Goal: Task Accomplishment & Management: Manage account settings

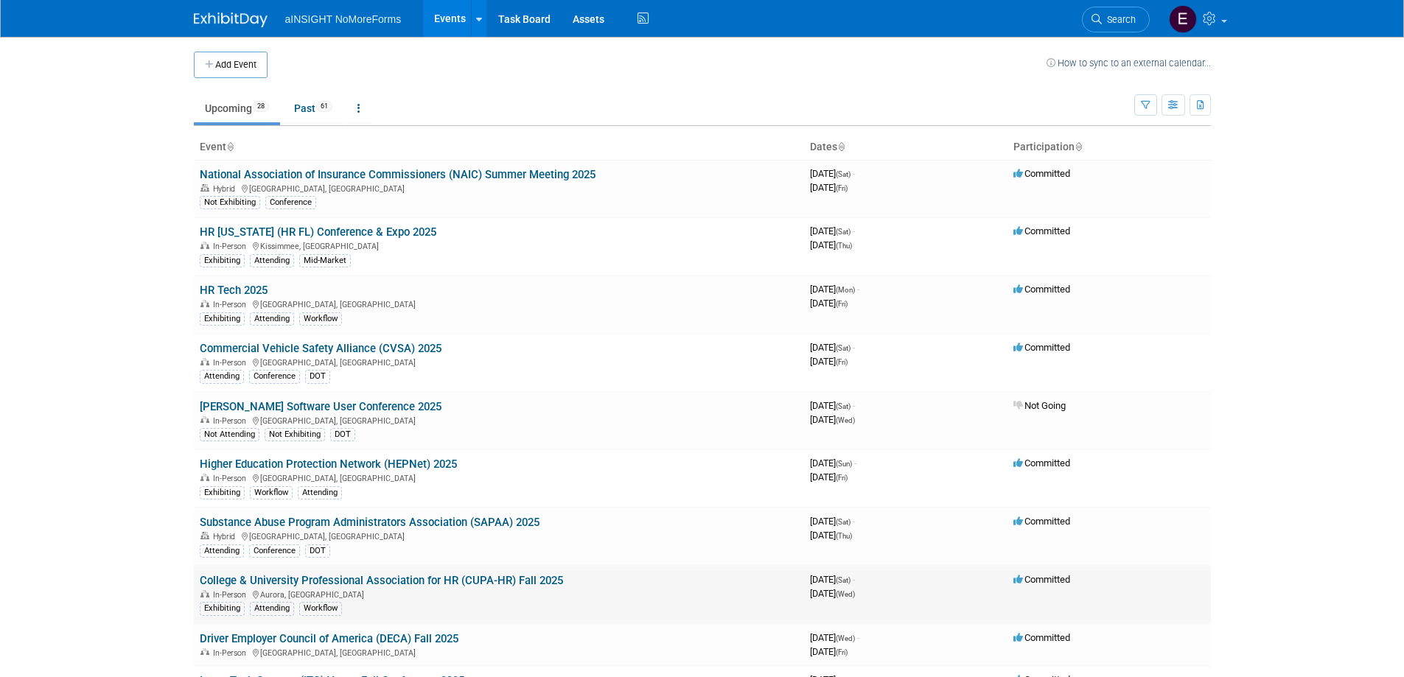
scroll to position [74, 0]
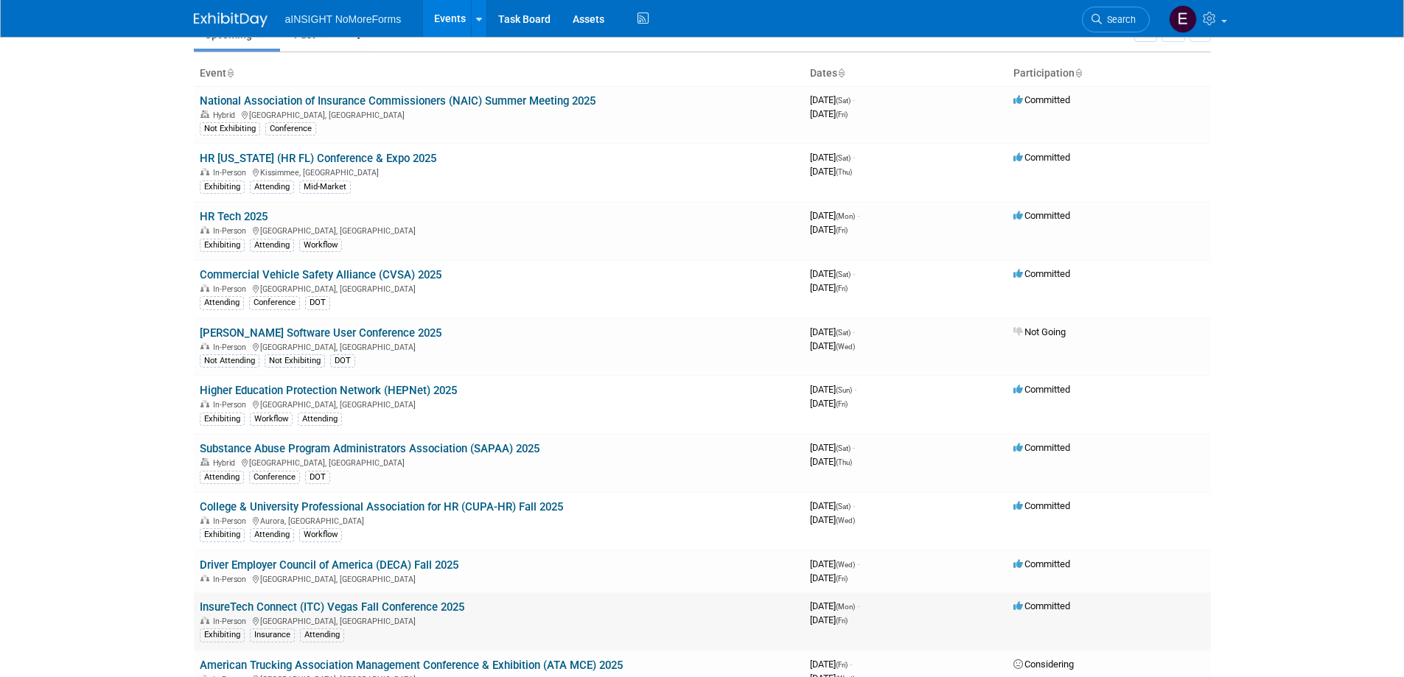
click at [426, 606] on link "InsureTech Connect (ITC) Vegas Fall Conference 2025" at bounding box center [332, 607] width 265 height 13
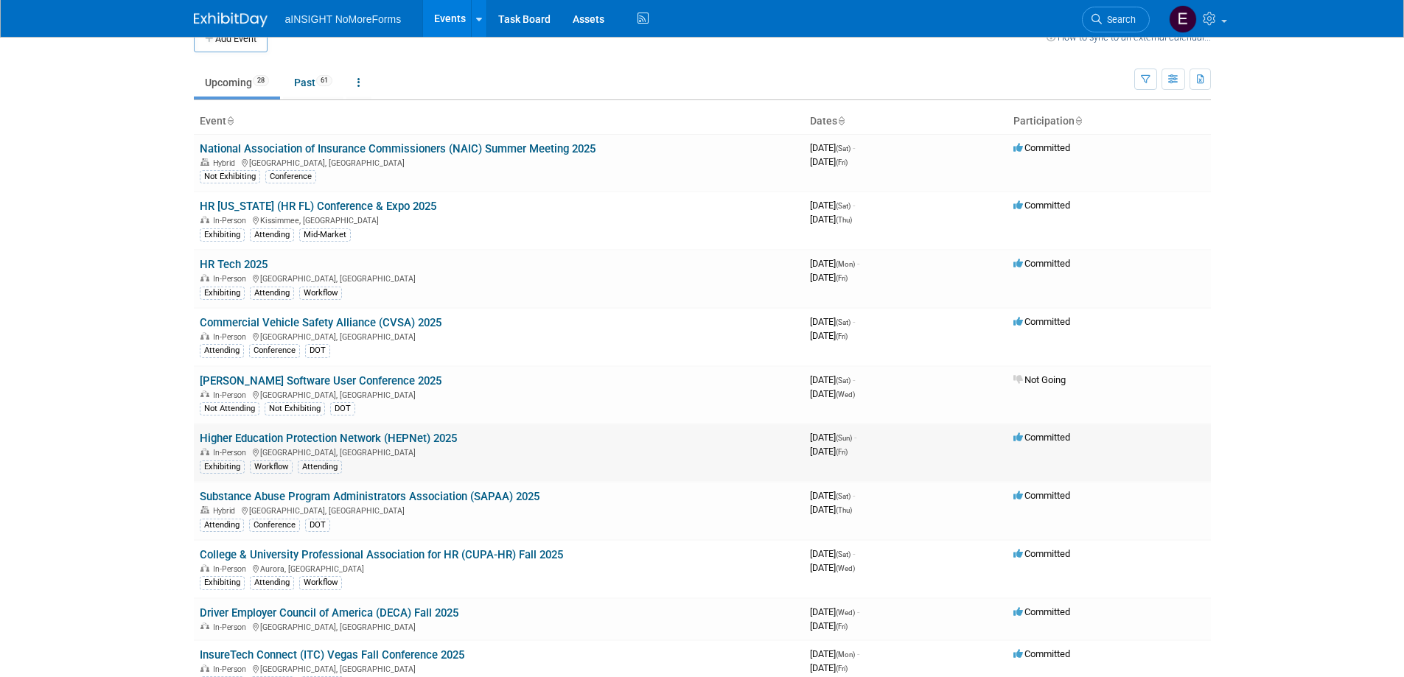
scroll to position [0, 0]
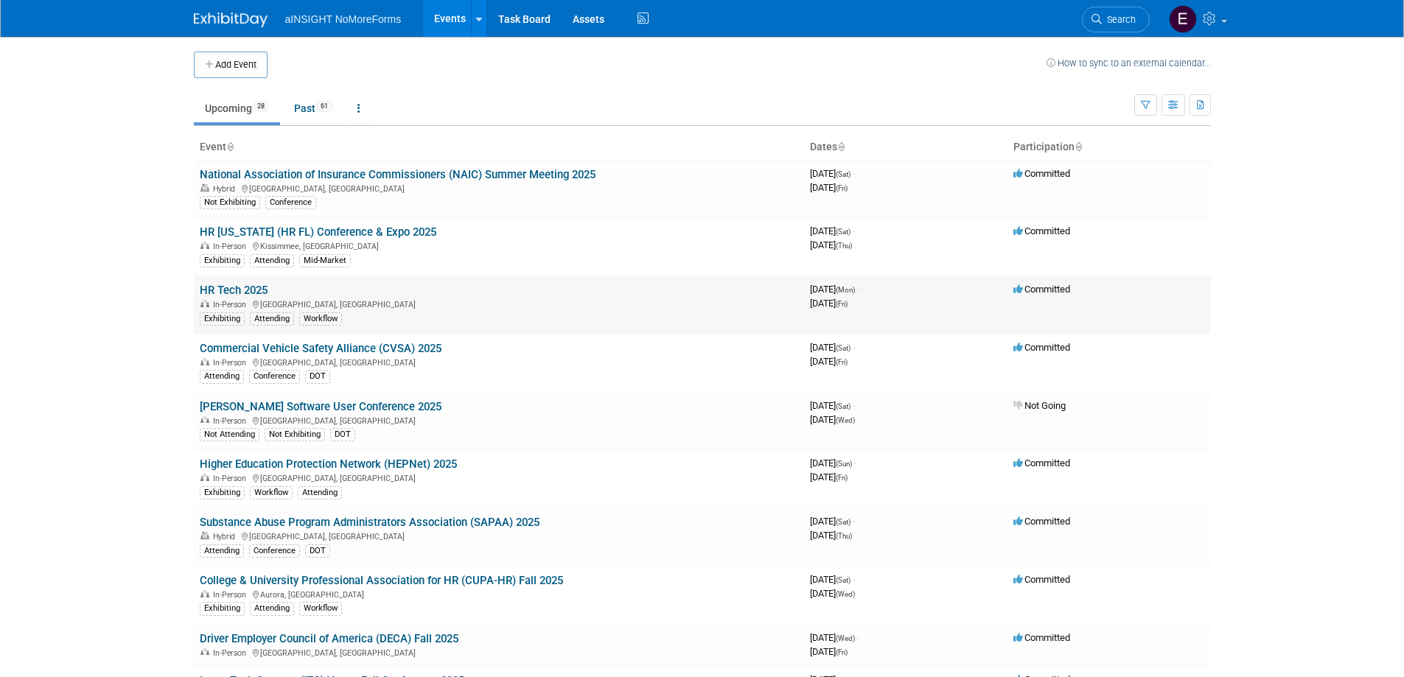
click at [257, 294] on link "HR Tech 2025" at bounding box center [234, 290] width 68 height 13
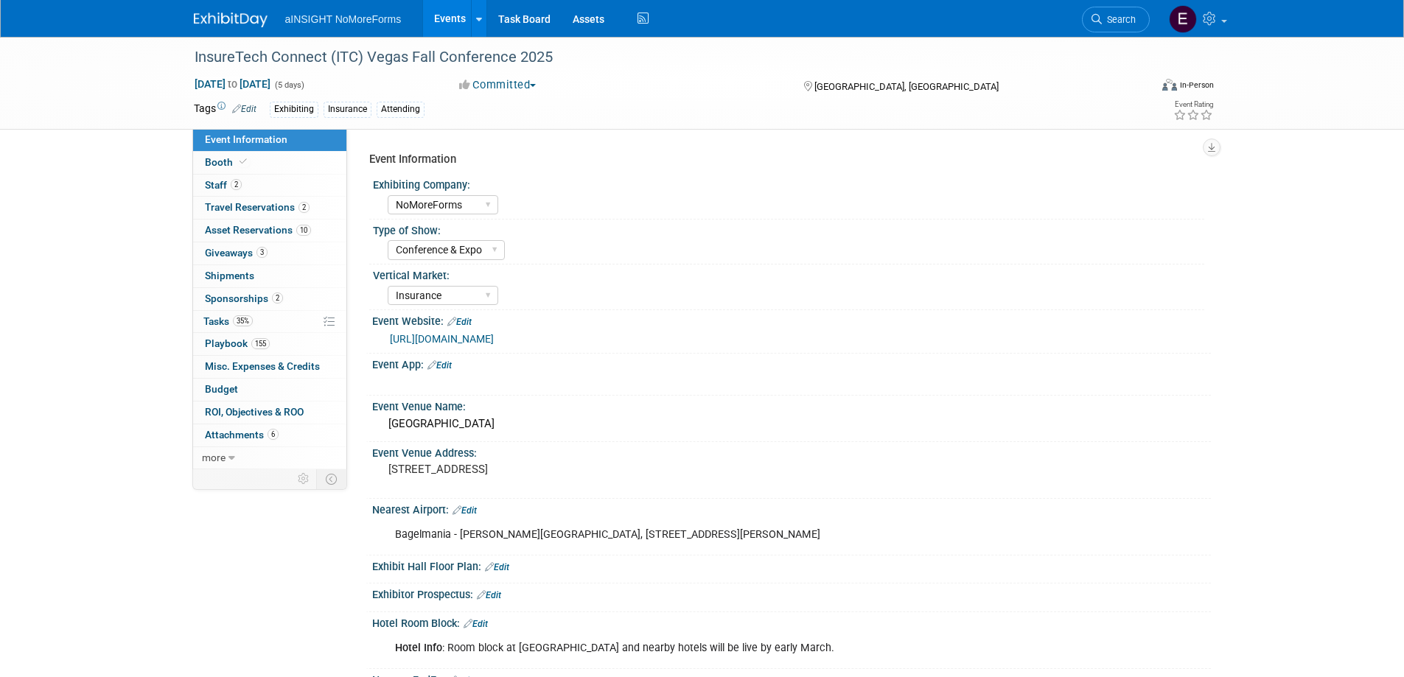
select select "NoMoreForms"
select select "Conference & Expo"
select select "Insurance"
select select "Full Access"
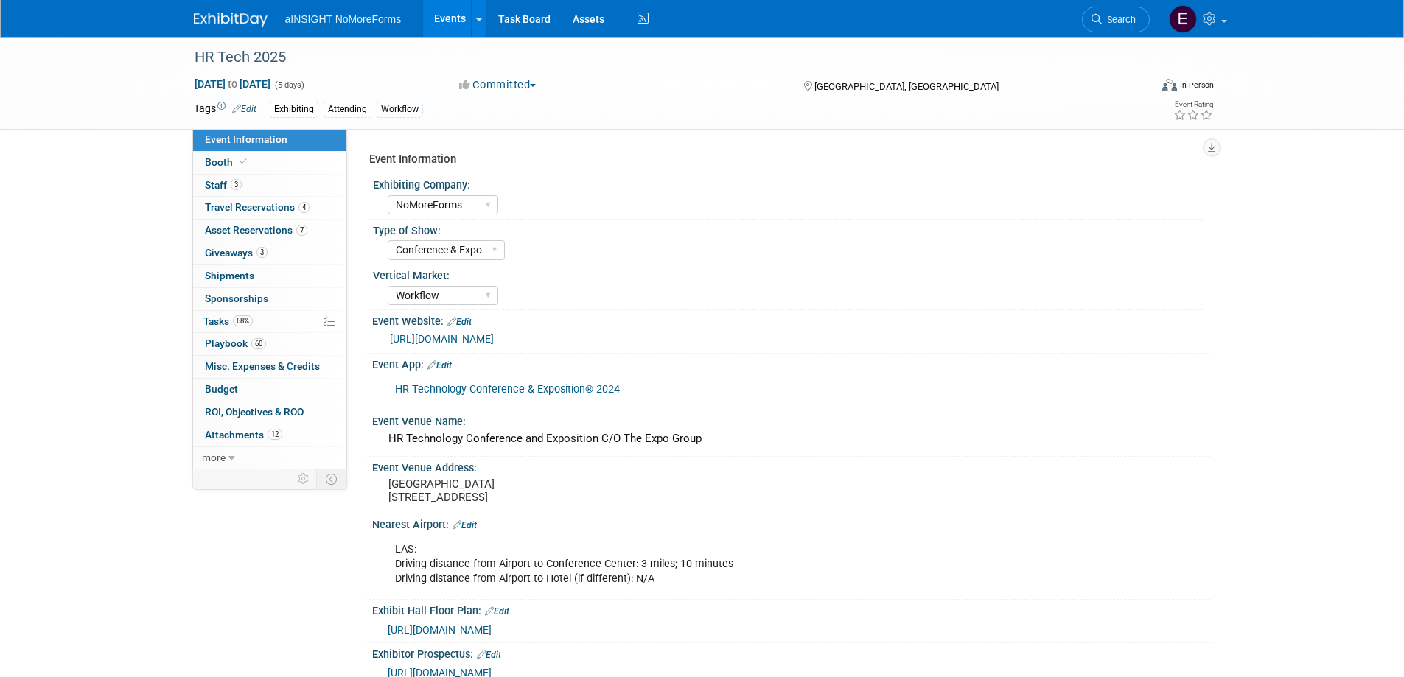
select select "NoMoreForms"
select select "Conference & Expo"
select select "Workflow"
click at [271, 206] on span "Travel Reservations 4" at bounding box center [257, 207] width 105 height 12
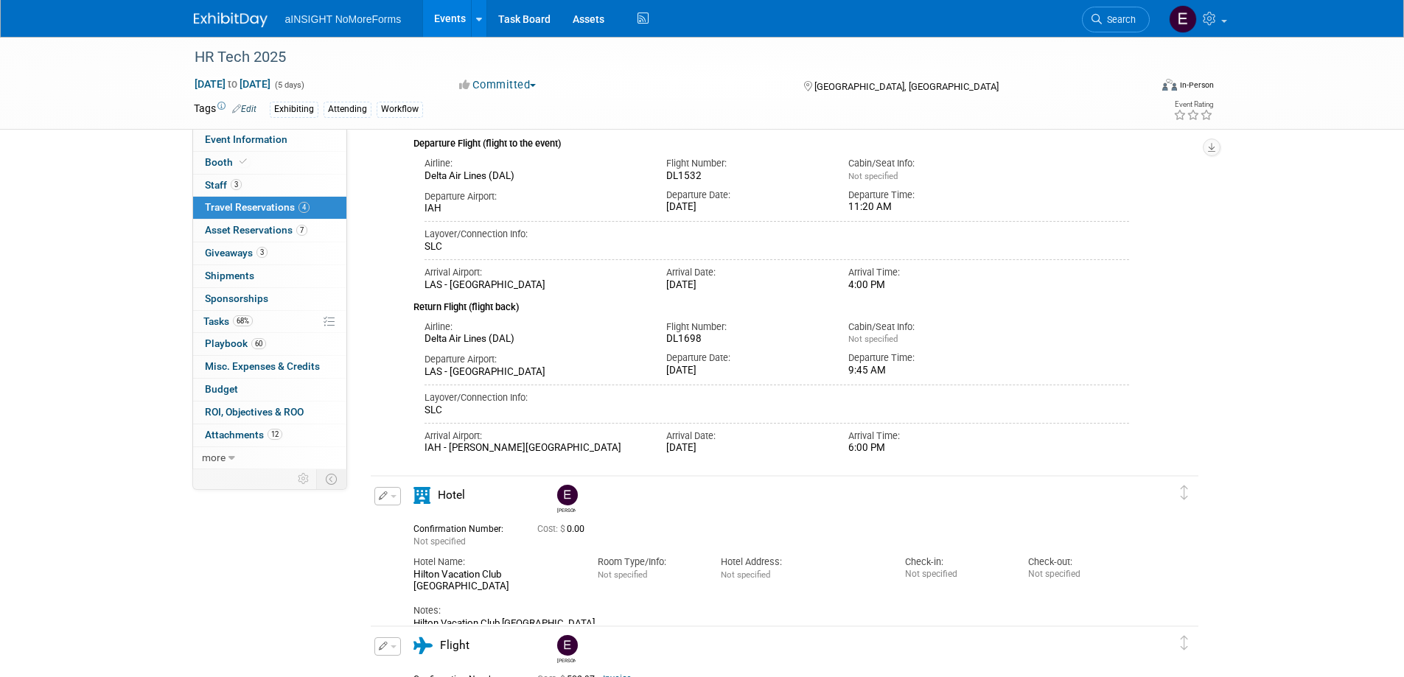
scroll to position [368, 0]
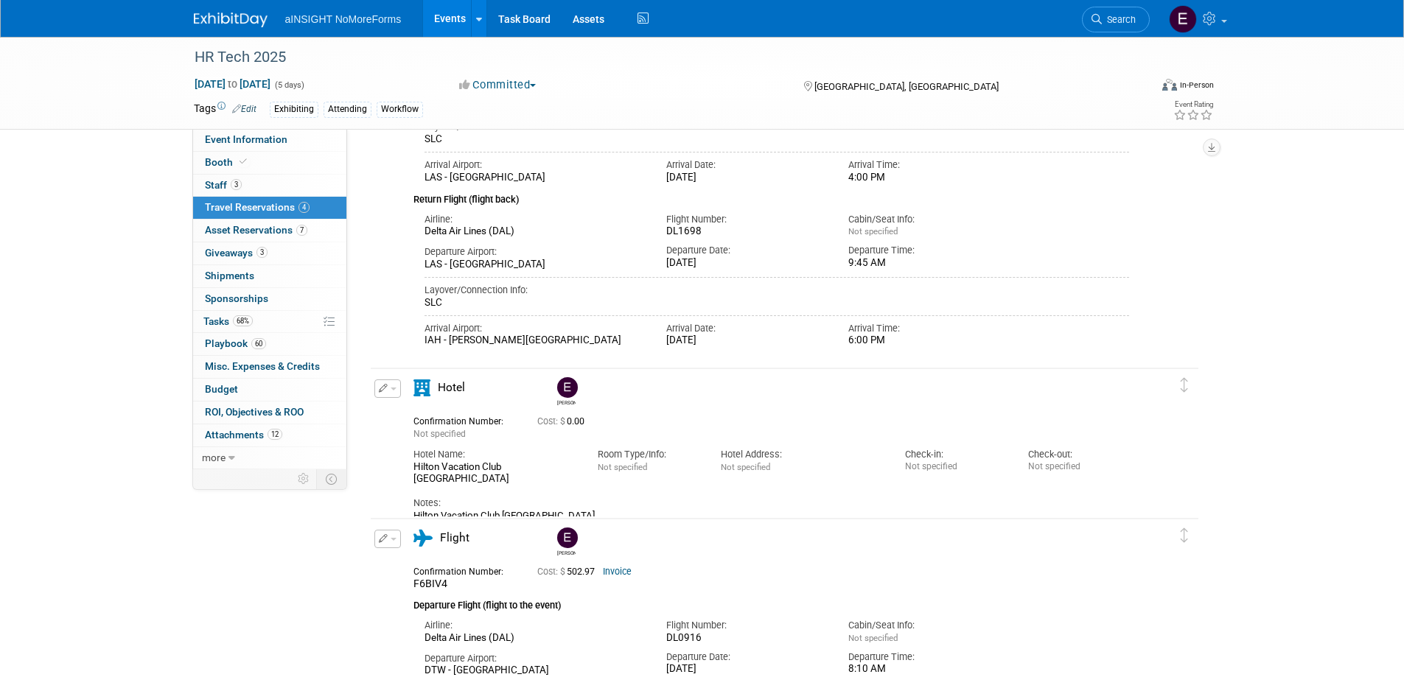
click at [391, 391] on span "button" at bounding box center [394, 389] width 6 height 3
click at [414, 418] on button "Edit Reservation" at bounding box center [437, 414] width 125 height 21
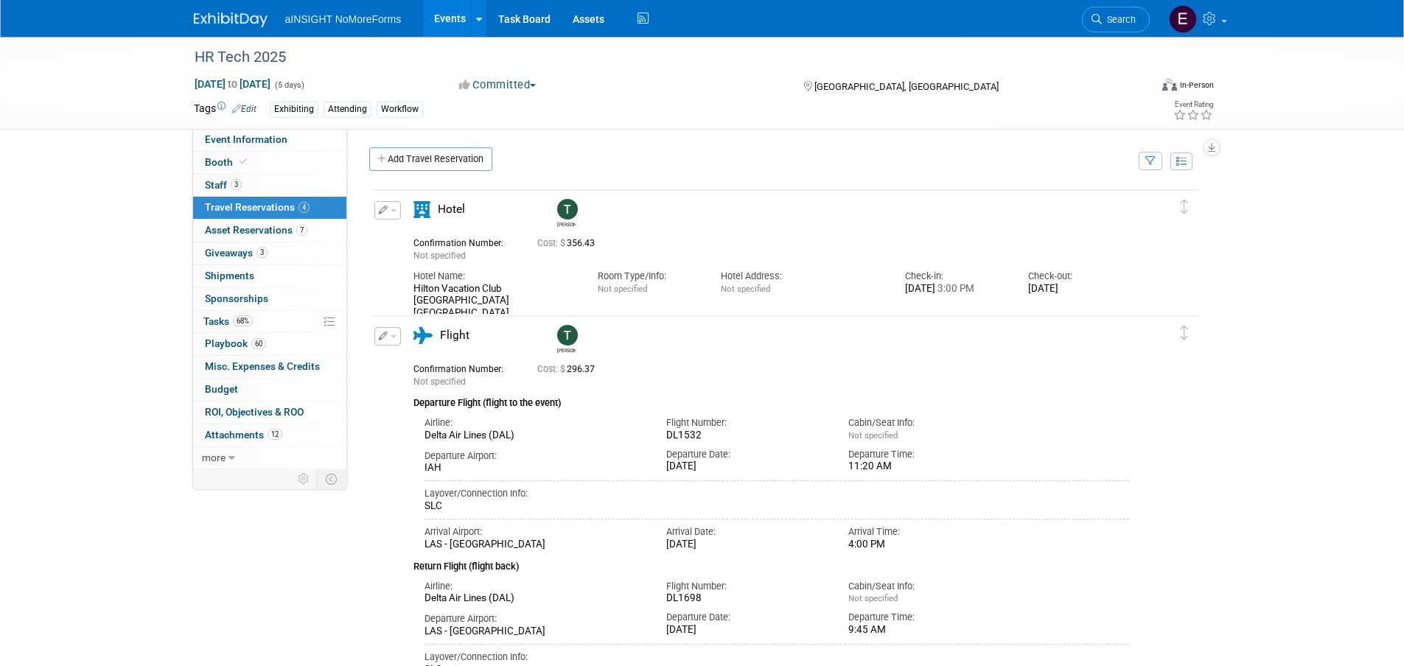
scroll to position [0, 0]
click at [388, 214] on button "button" at bounding box center [387, 212] width 27 height 18
click at [712, 336] on div "Teresa" at bounding box center [826, 339] width 553 height 32
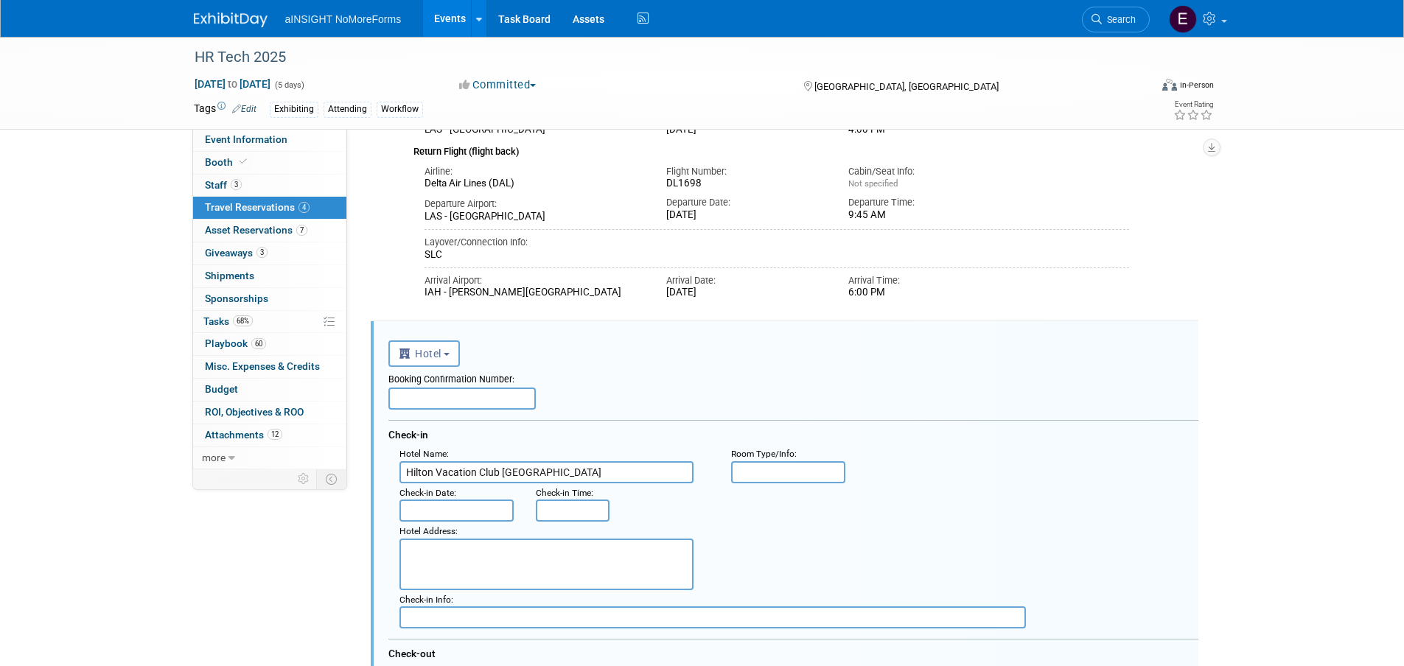
scroll to position [442, 0]
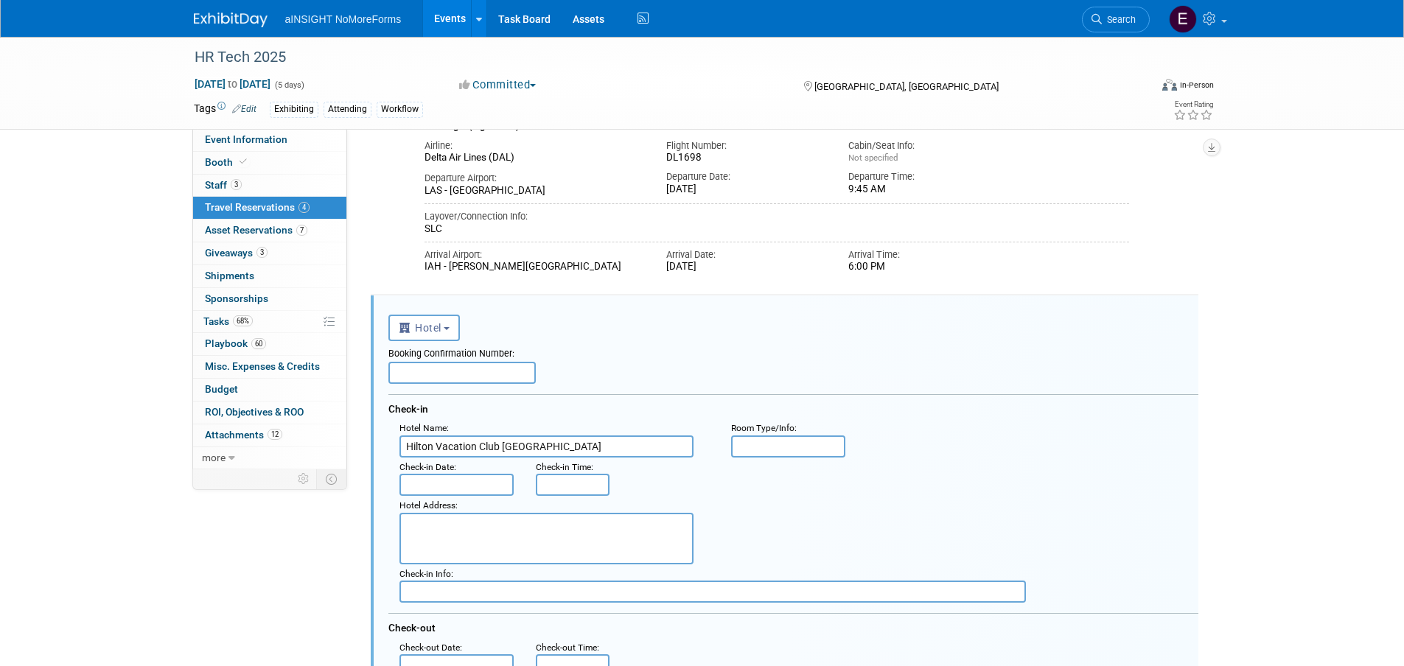
click at [406, 378] on input "text" at bounding box center [461, 373] width 147 height 22
type input "R5768887744"
click at [466, 484] on input "text" at bounding box center [456, 485] width 115 height 22
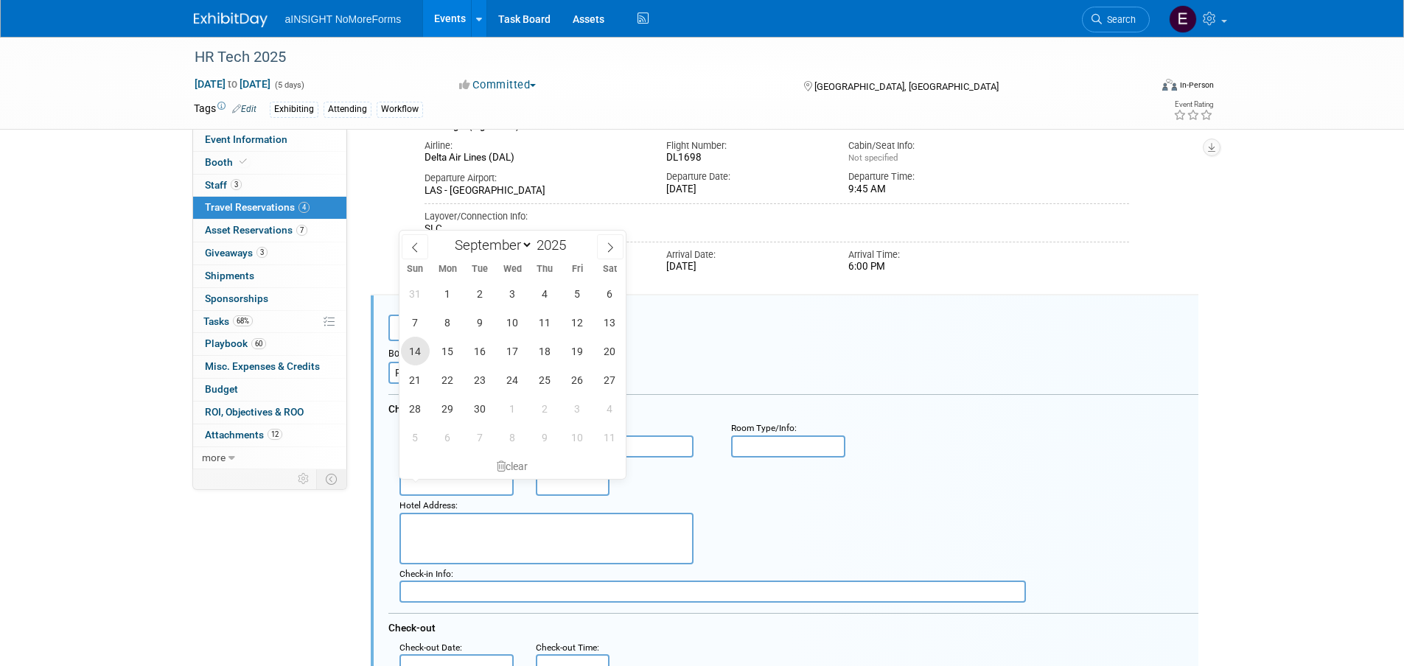
click at [420, 356] on span "14" at bounding box center [415, 351] width 29 height 29
type input "Sep 14, 2025"
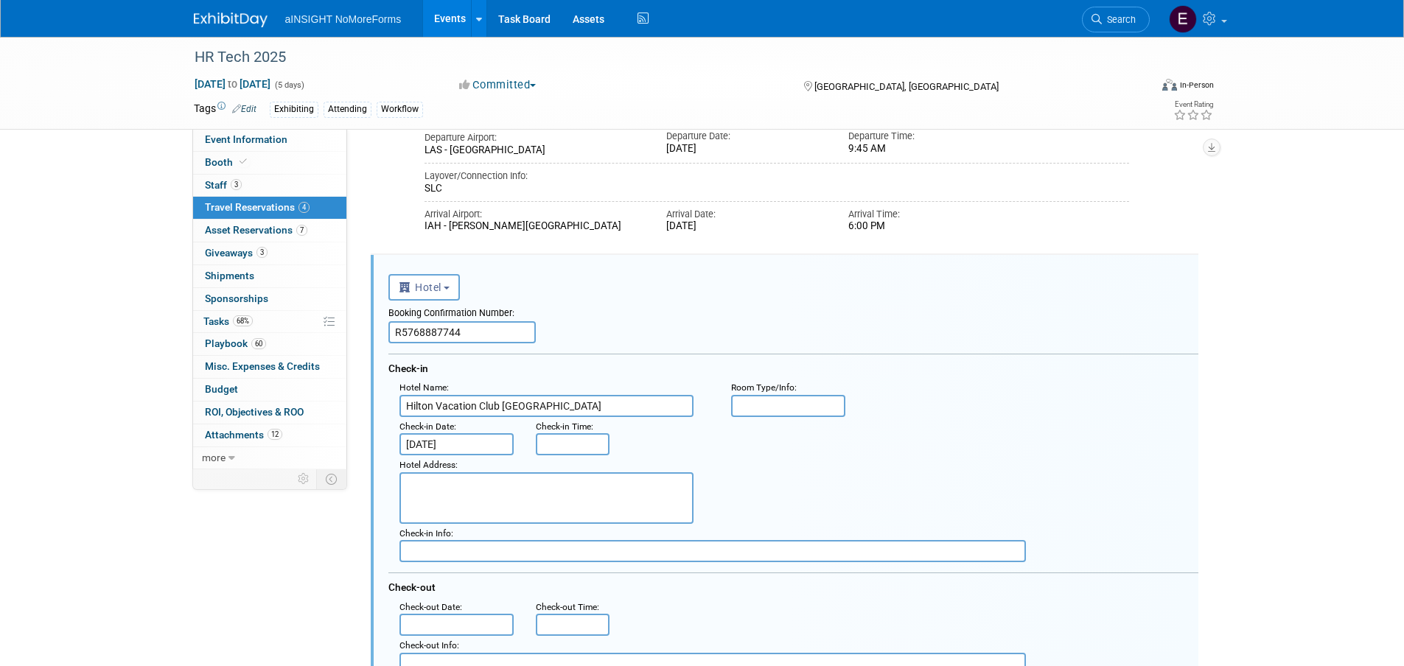
scroll to position [516, 0]
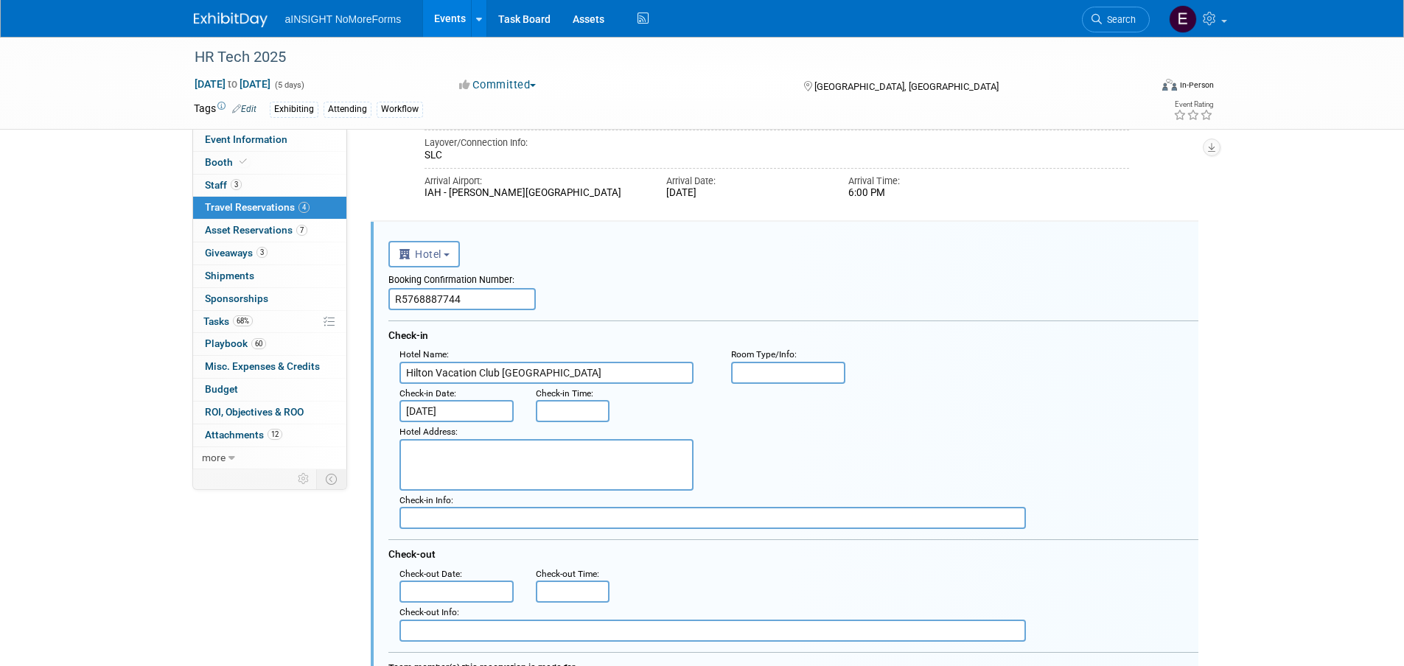
click at [449, 593] on input "text" at bounding box center [456, 592] width 115 height 22
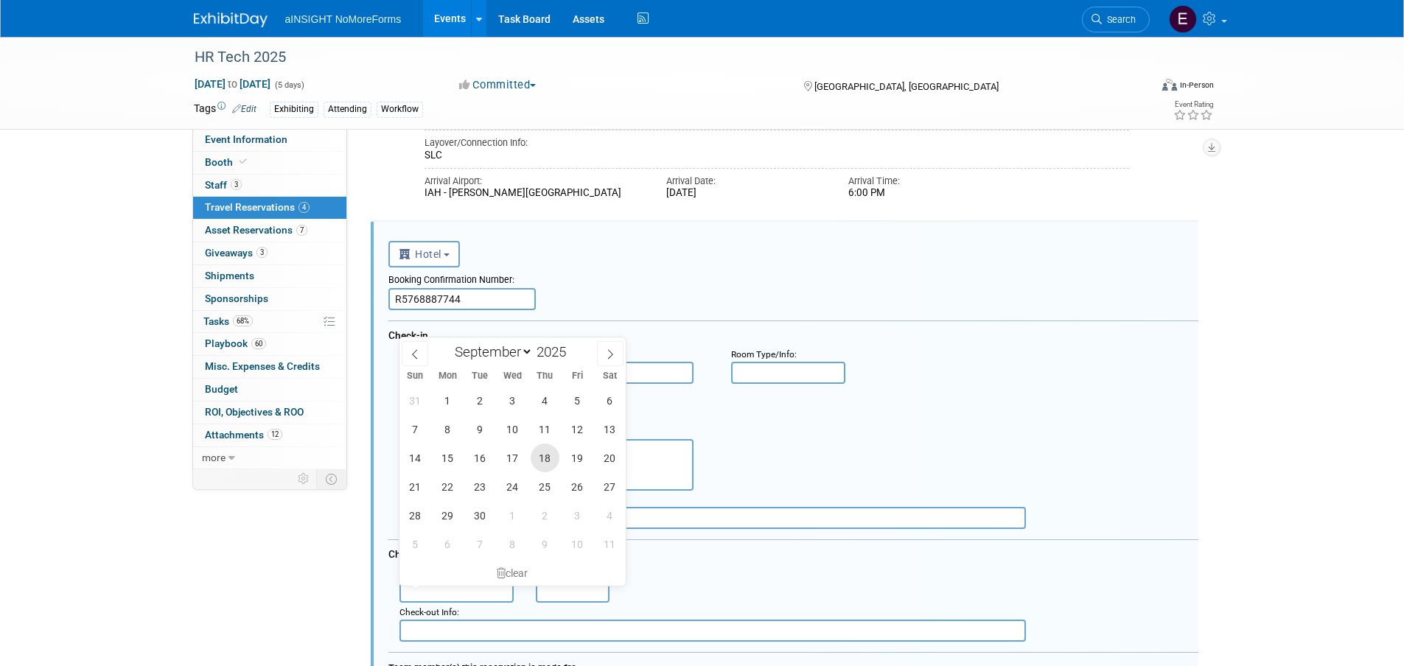
click at [542, 460] on span "18" at bounding box center [545, 458] width 29 height 29
type input "Sep 18, 2025"
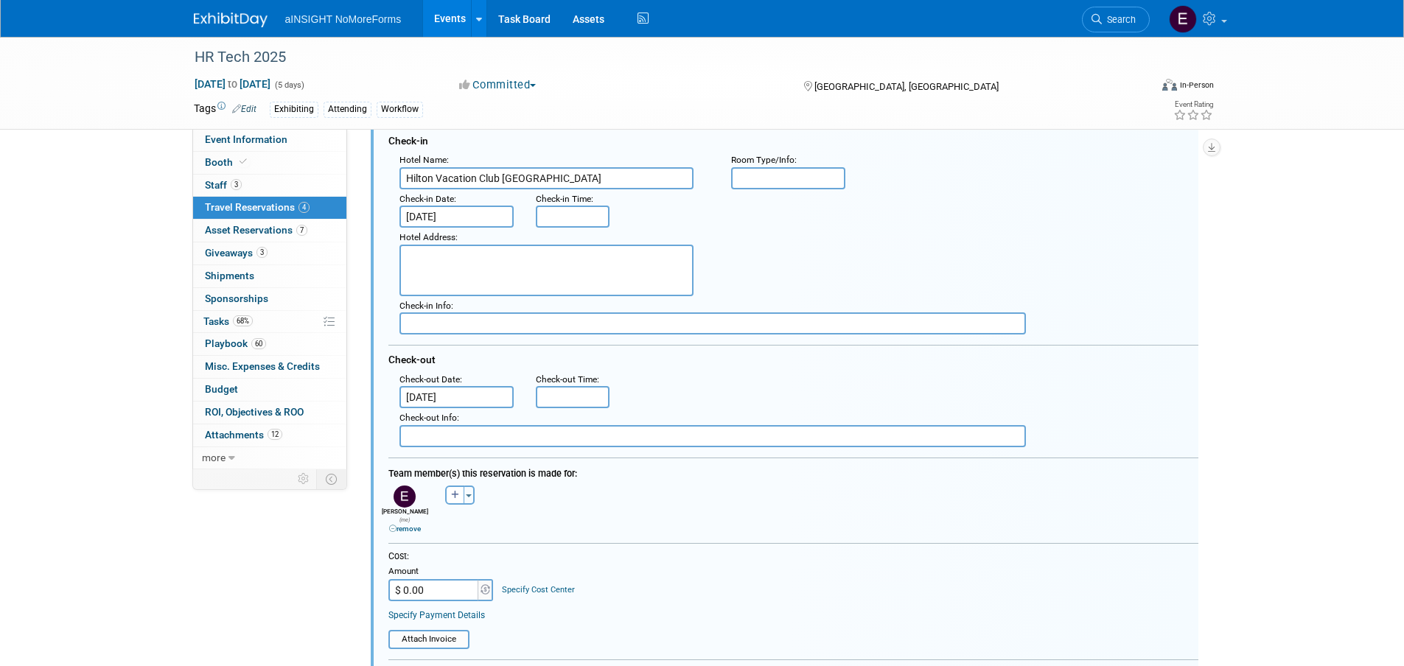
scroll to position [737, 0]
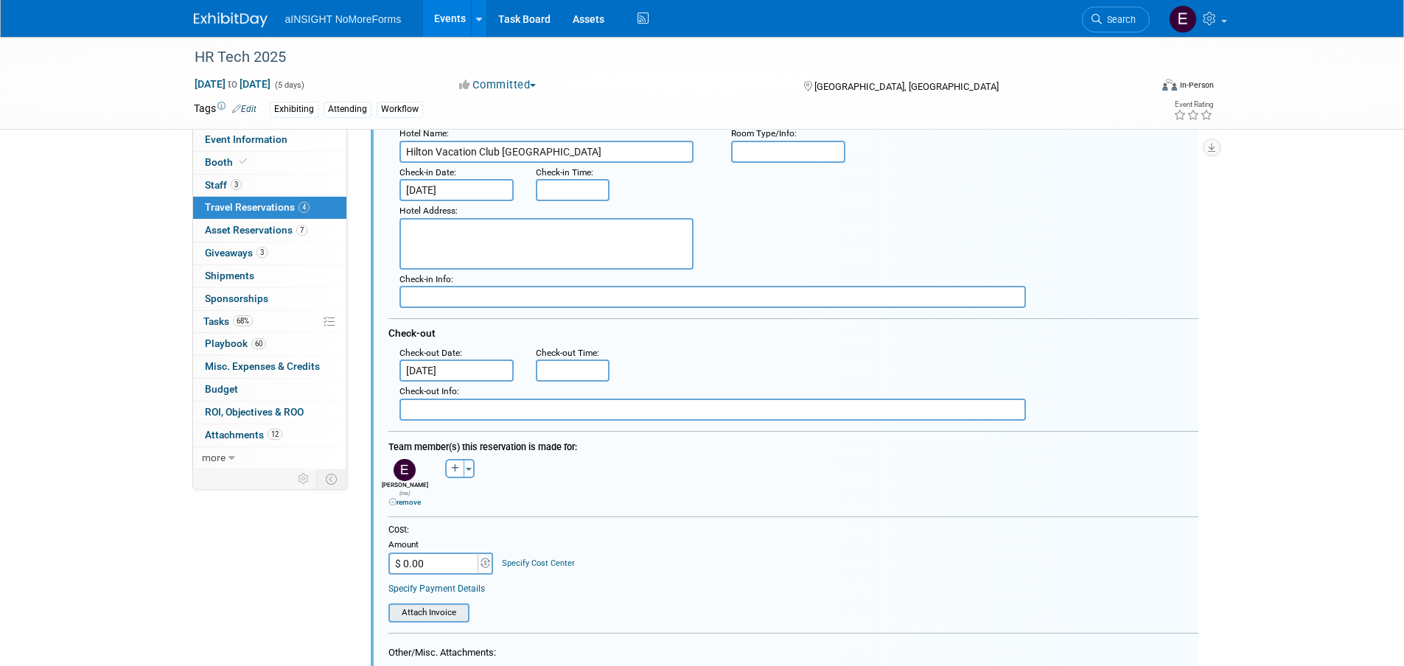
click at [441, 609] on input "file" at bounding box center [380, 613] width 175 height 16
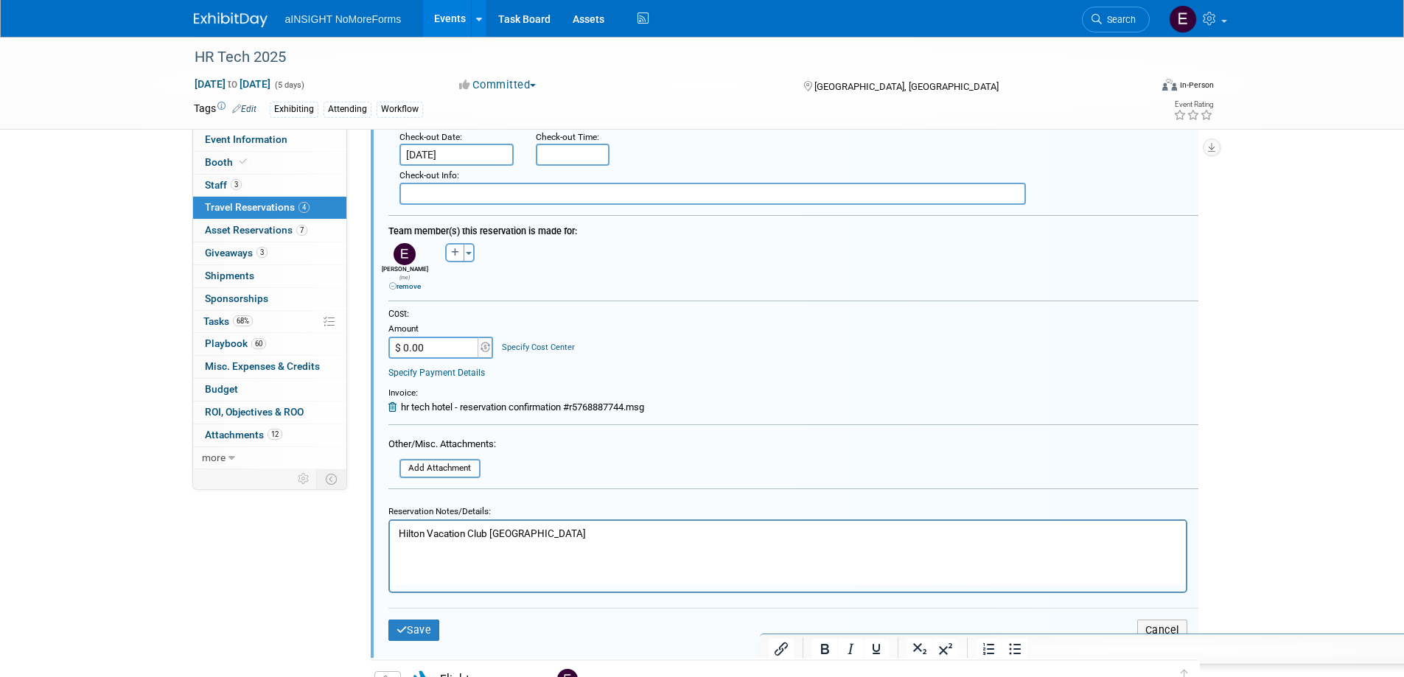
scroll to position [958, 0]
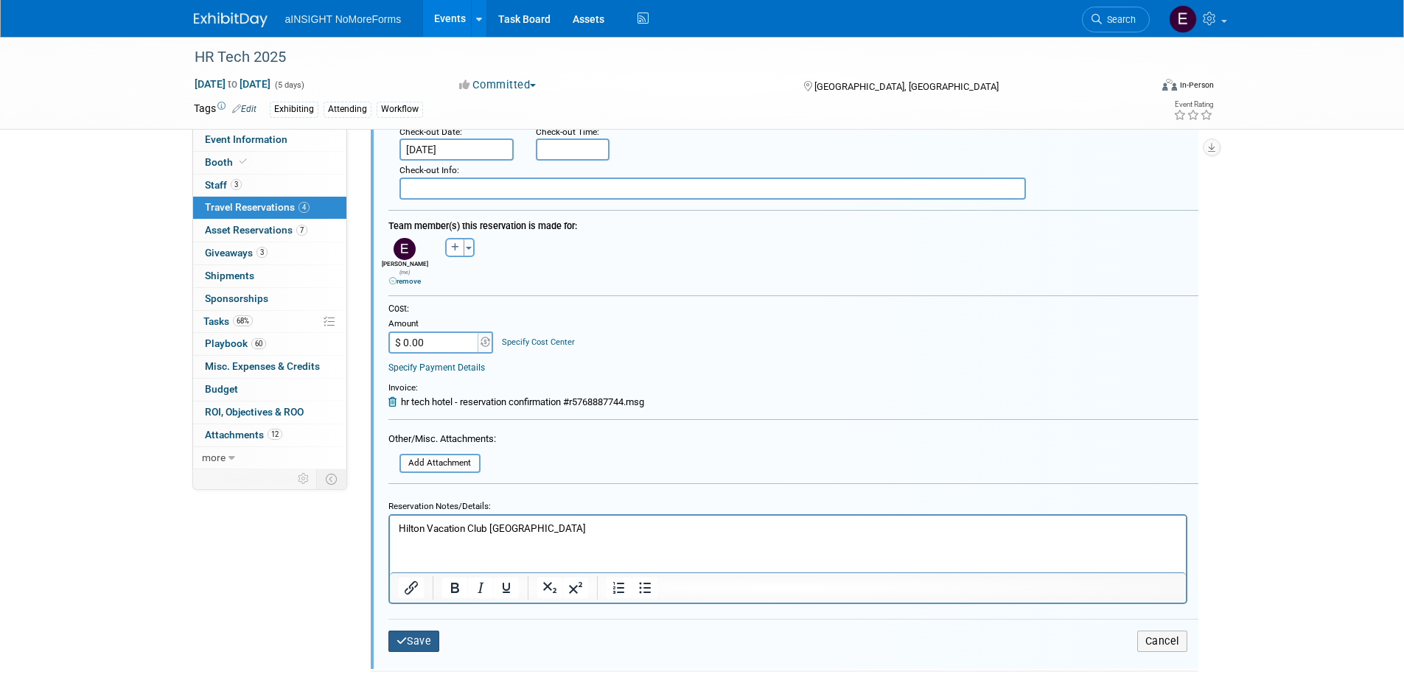
click at [405, 639] on icon "submit" at bounding box center [401, 641] width 11 height 10
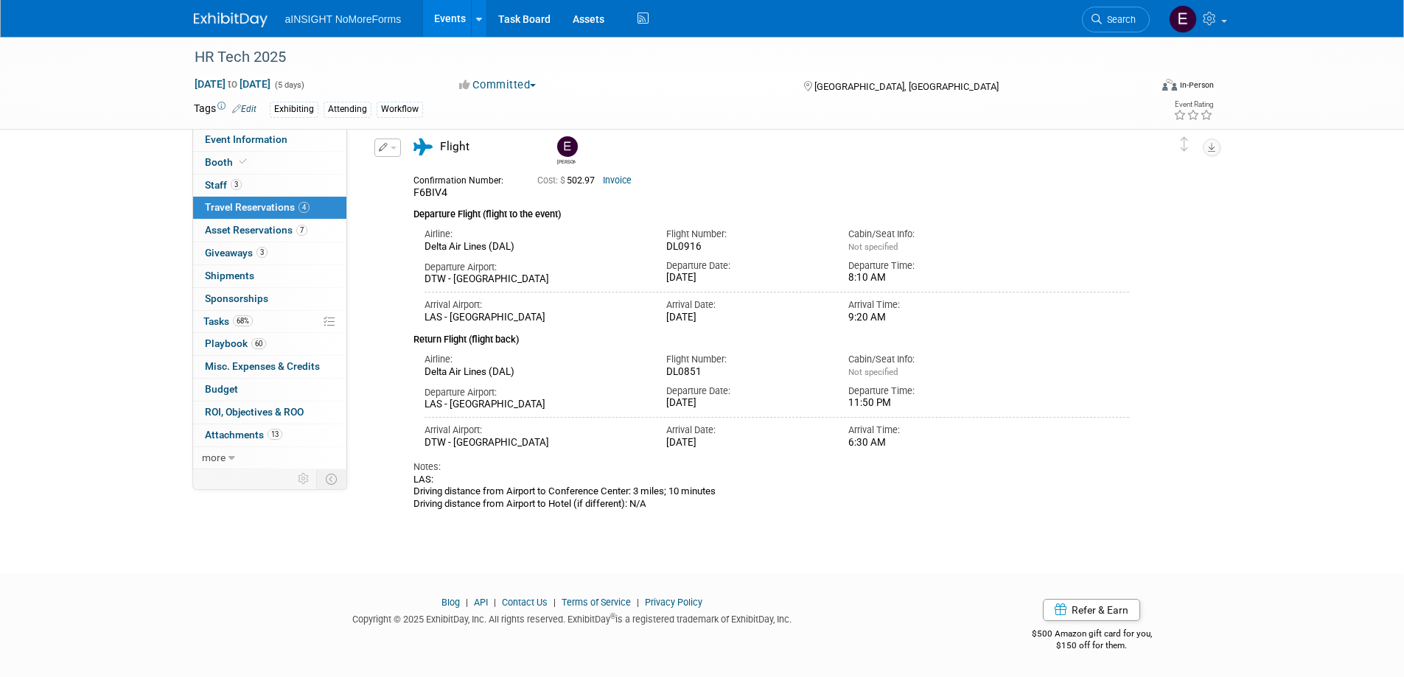
scroll to position [761, 0]
click at [608, 178] on link "Invoice" at bounding box center [617, 180] width 29 height 10
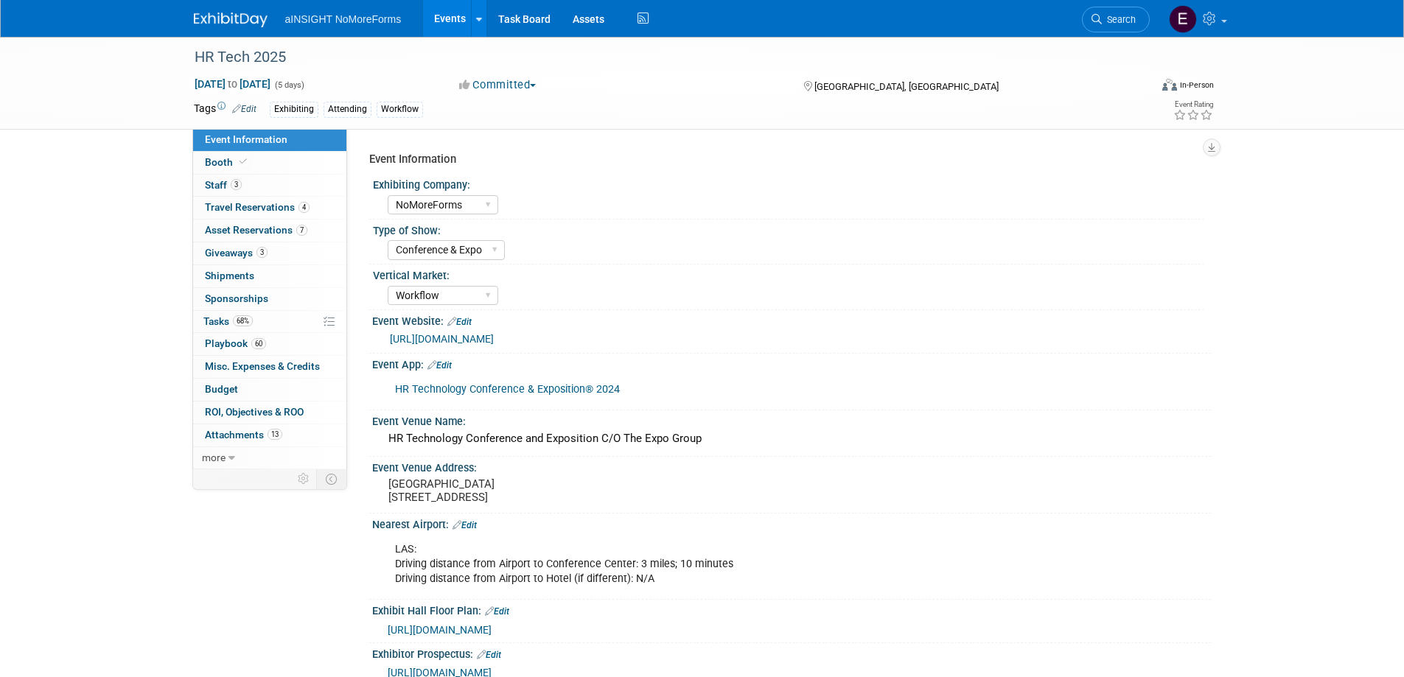
select select "NoMoreForms"
select select "Conference & Expo"
select select "Workflow"
click at [747, 573] on div "LAS: Driving distance from Airport to Conference Center: 3 miles; 10 minutes Dr…" at bounding box center [717, 564] width 664 height 59
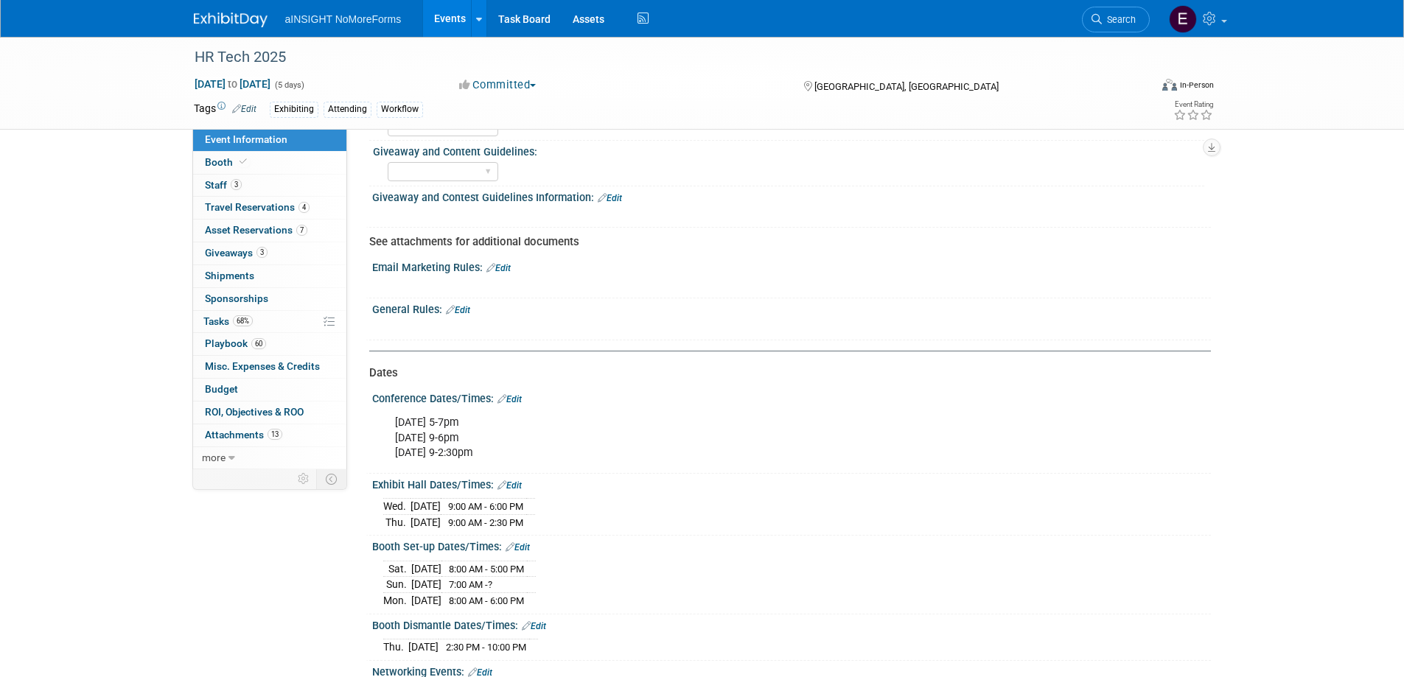
scroll to position [1253, 0]
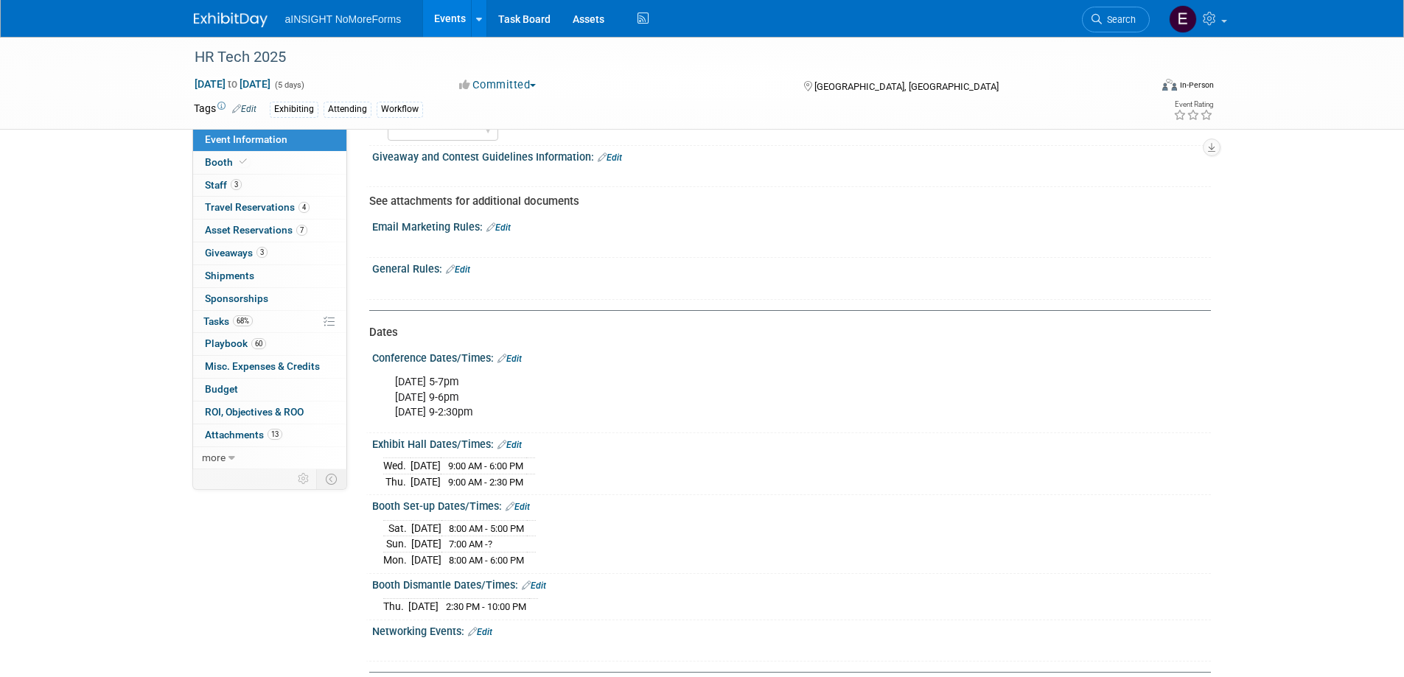
click at [766, 512] on div "Booth Set-up Dates/Times: Edit" at bounding box center [791, 504] width 839 height 19
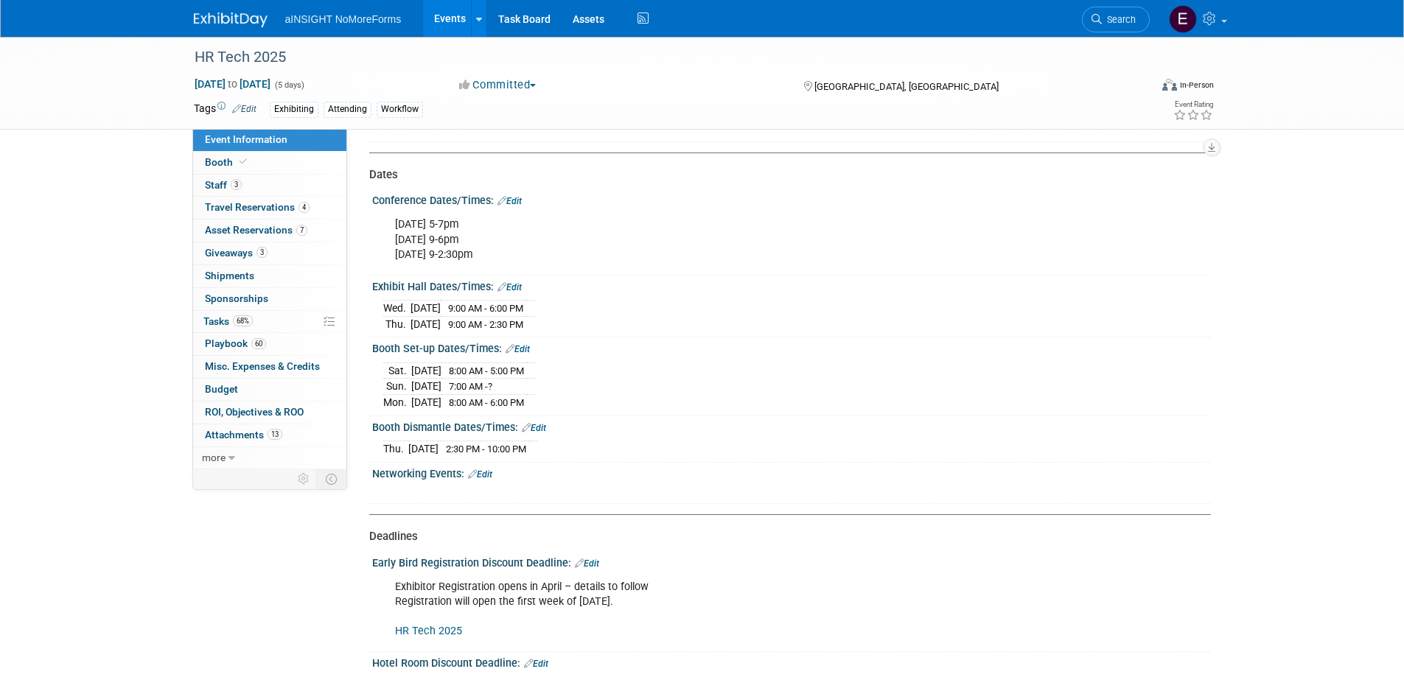
scroll to position [1327, 0]
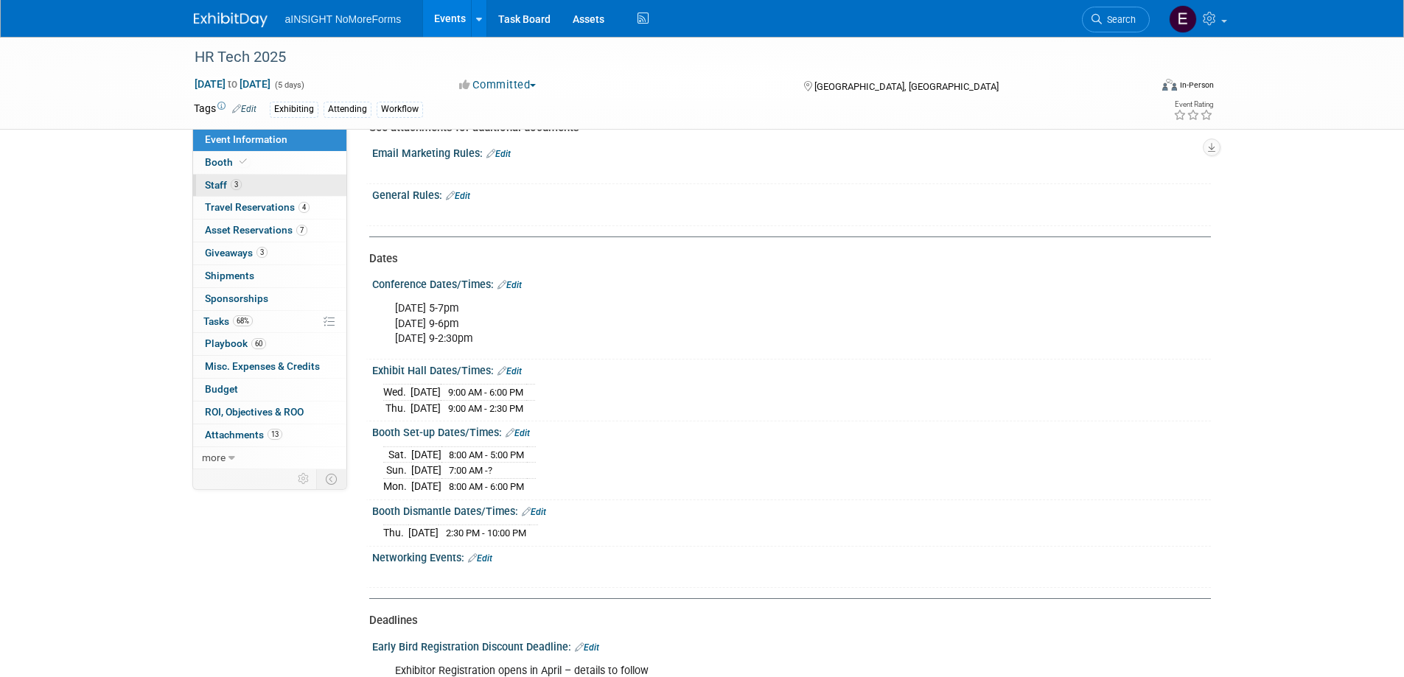
click at [228, 182] on span "Staff 3" at bounding box center [223, 185] width 37 height 12
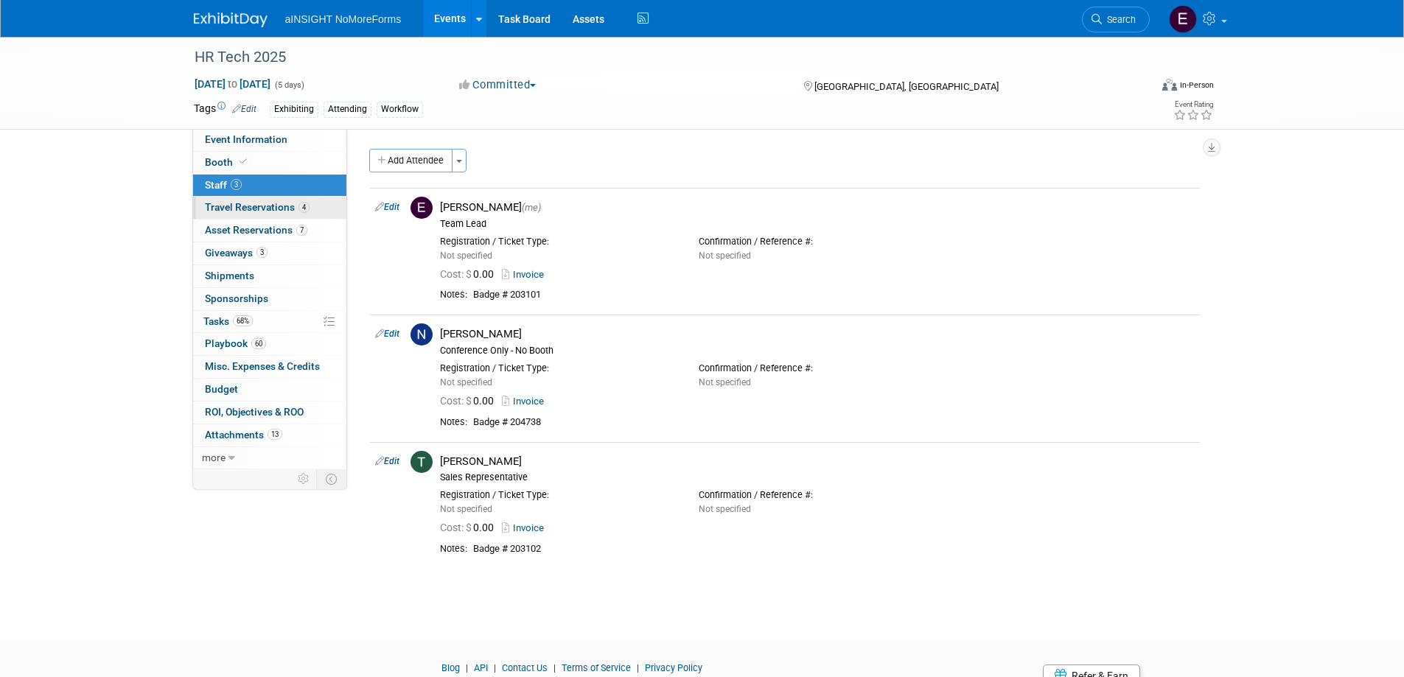
click at [235, 203] on span "Travel Reservations 4" at bounding box center [257, 207] width 105 height 12
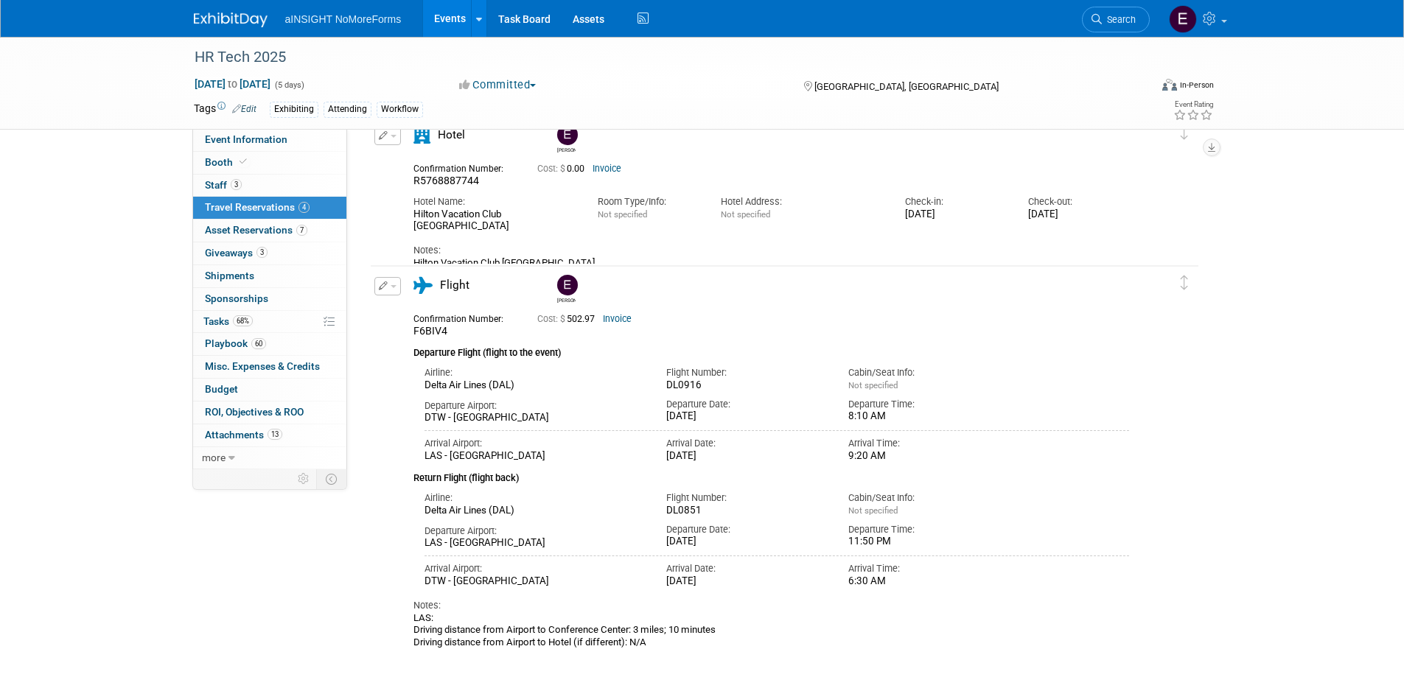
scroll to position [393, 0]
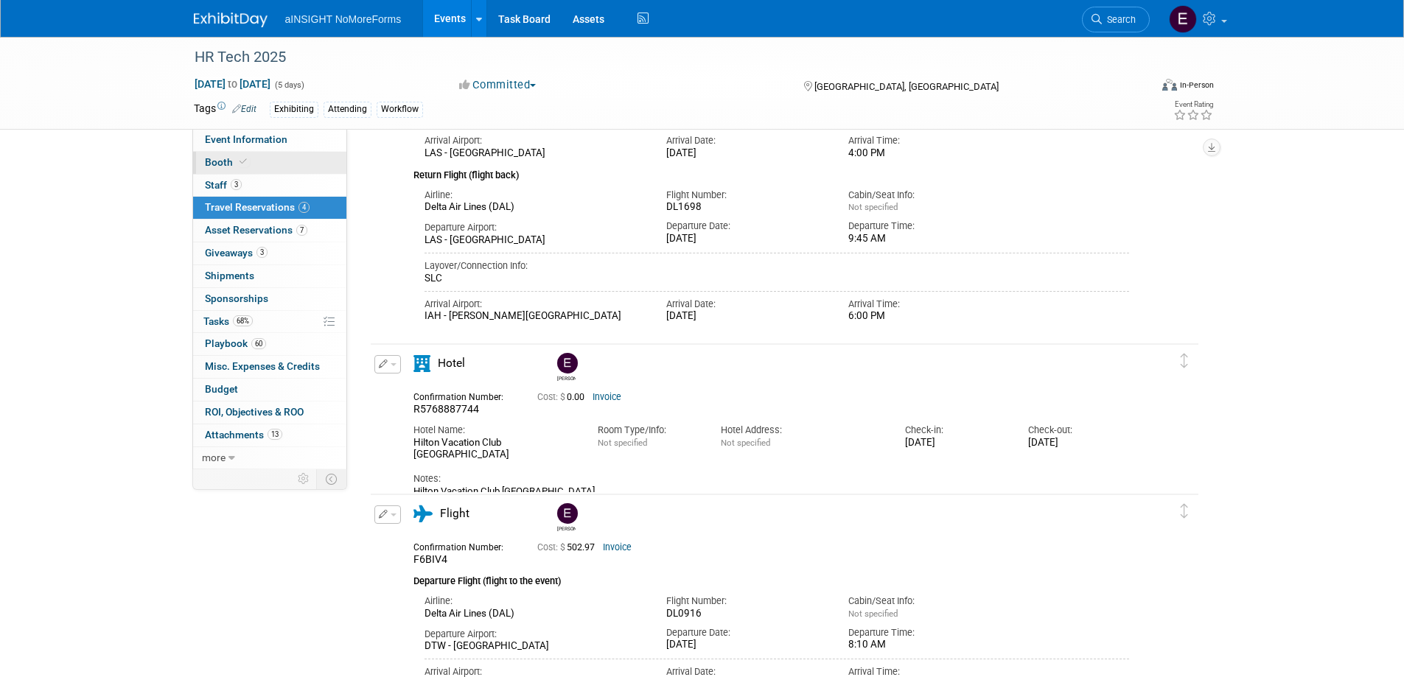
click at [229, 156] on span "Booth" at bounding box center [227, 162] width 45 height 12
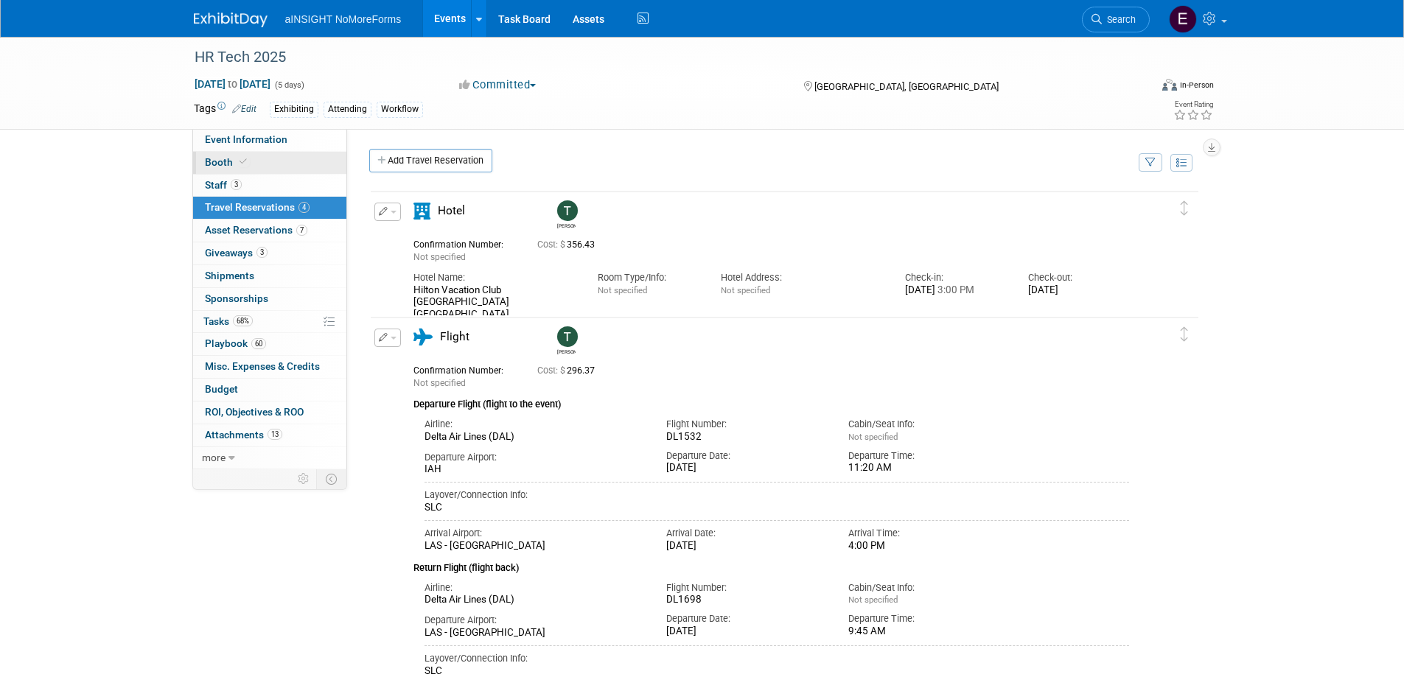
select select "NoMoreForms"
select select "AE Enterprise Workflow"
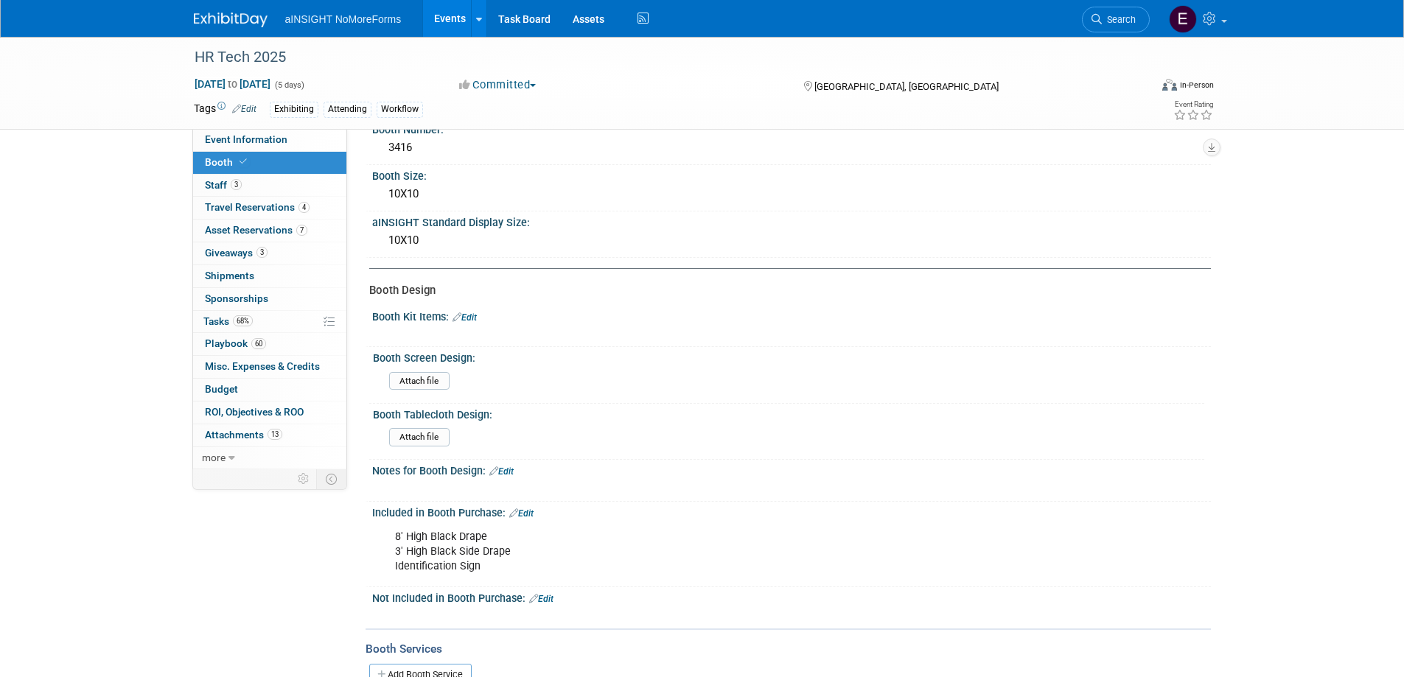
scroll to position [368, 0]
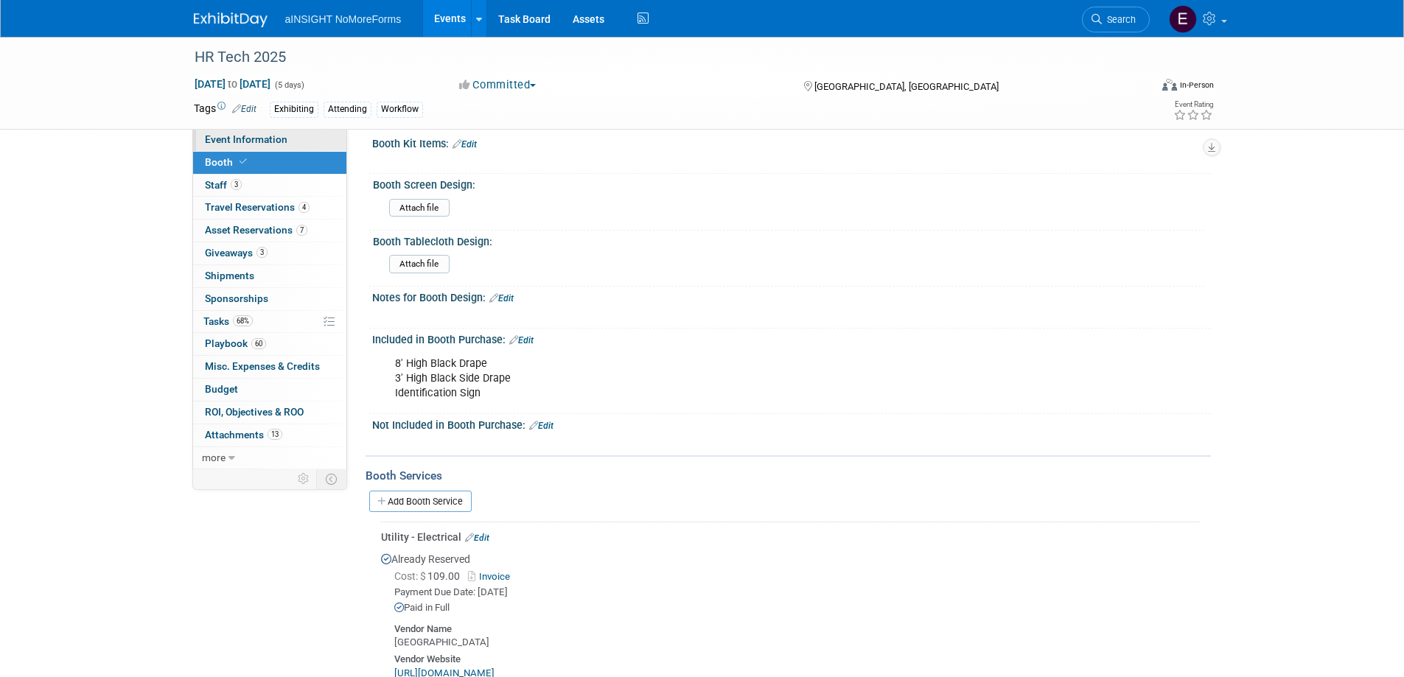
click at [251, 141] on span "Event Information" at bounding box center [246, 139] width 83 height 12
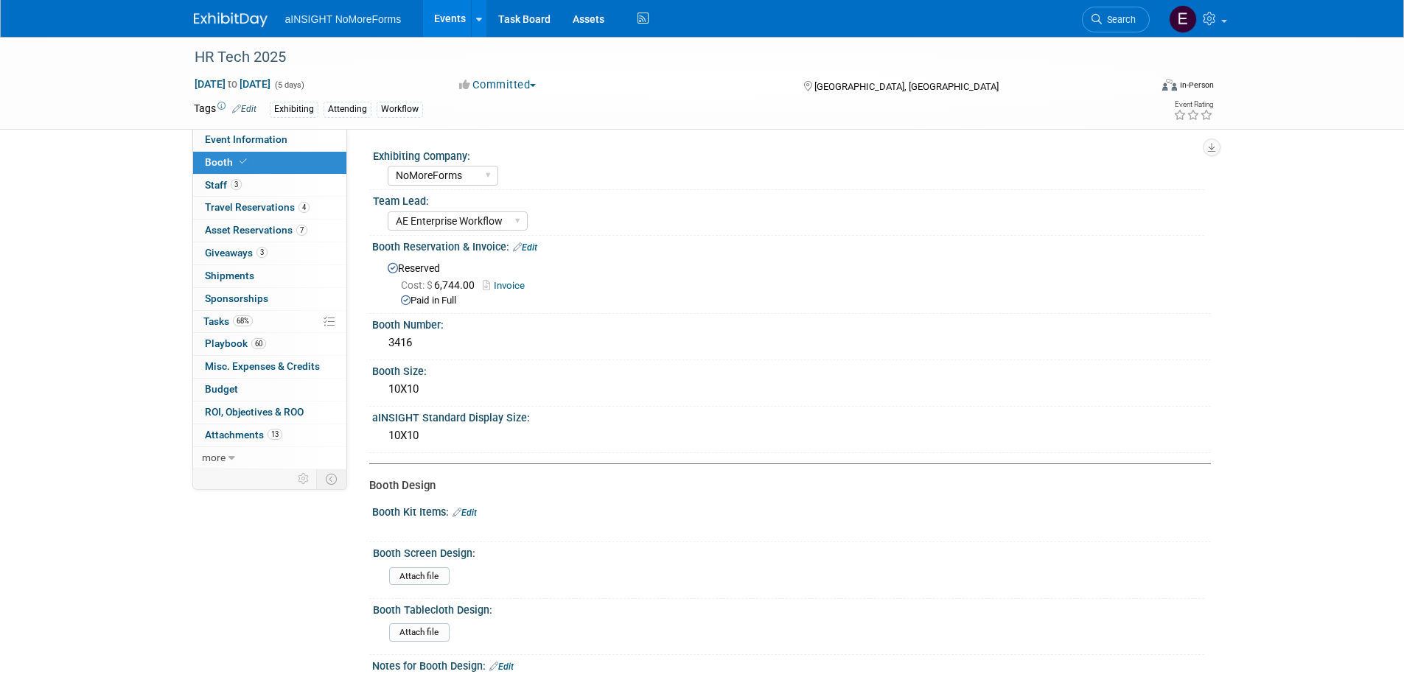
select select "NoMoreForms"
select select "Conference & Expo"
select select "Workflow"
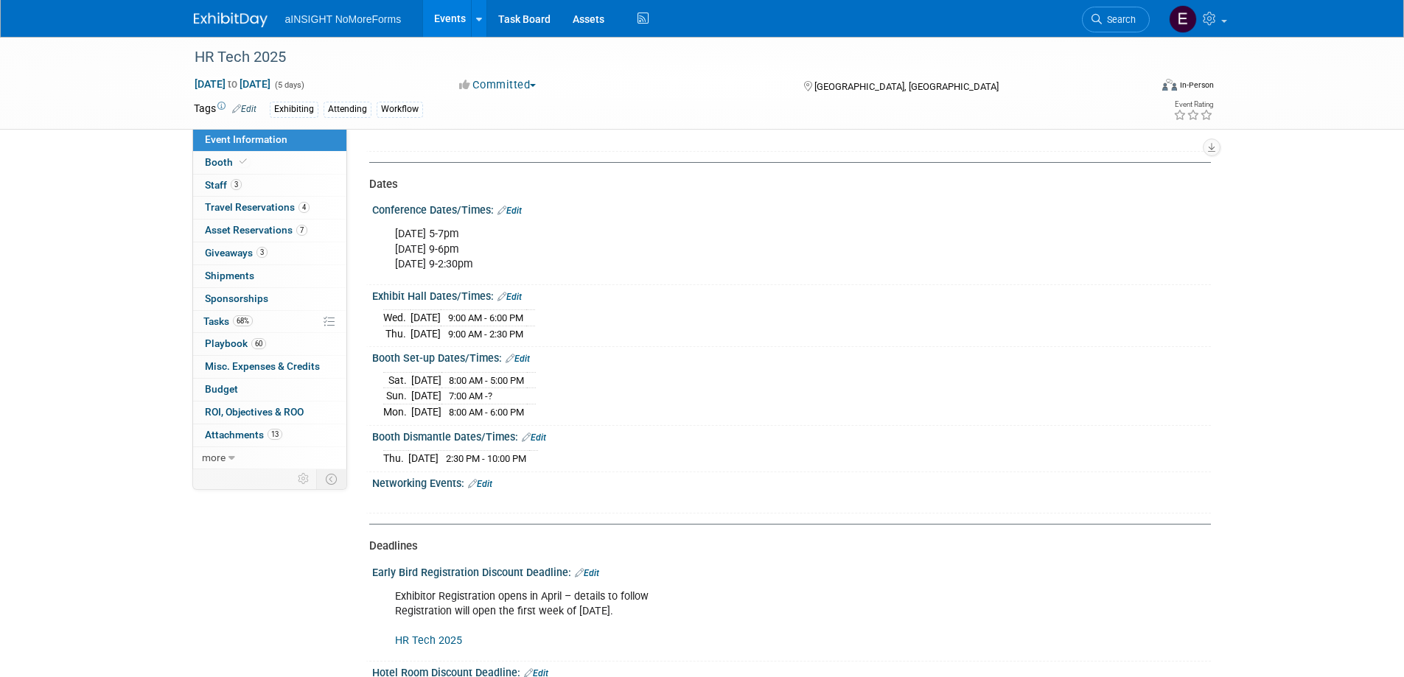
scroll to position [1400, 0]
click at [514, 303] on link "Edit" at bounding box center [509, 298] width 24 height 10
select select "8"
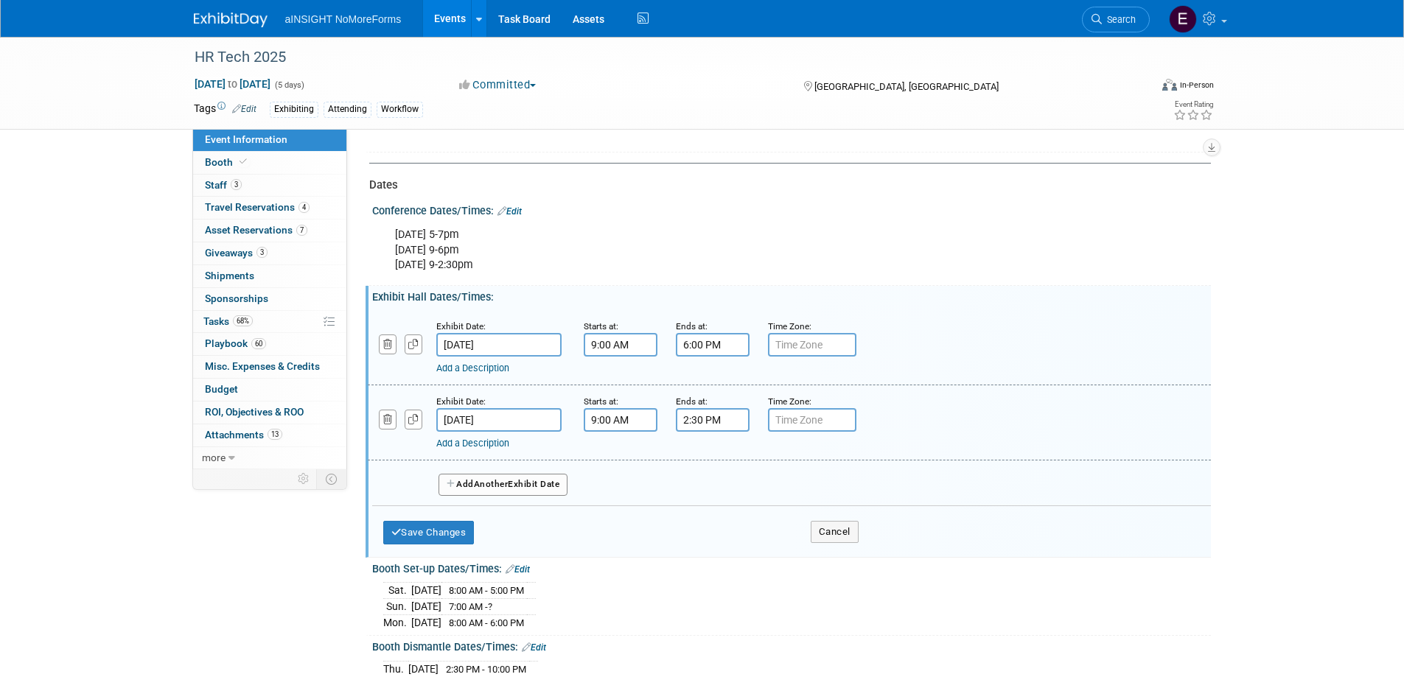
click at [497, 353] on input "Sep 17, 2025" at bounding box center [498, 345] width 125 height 24
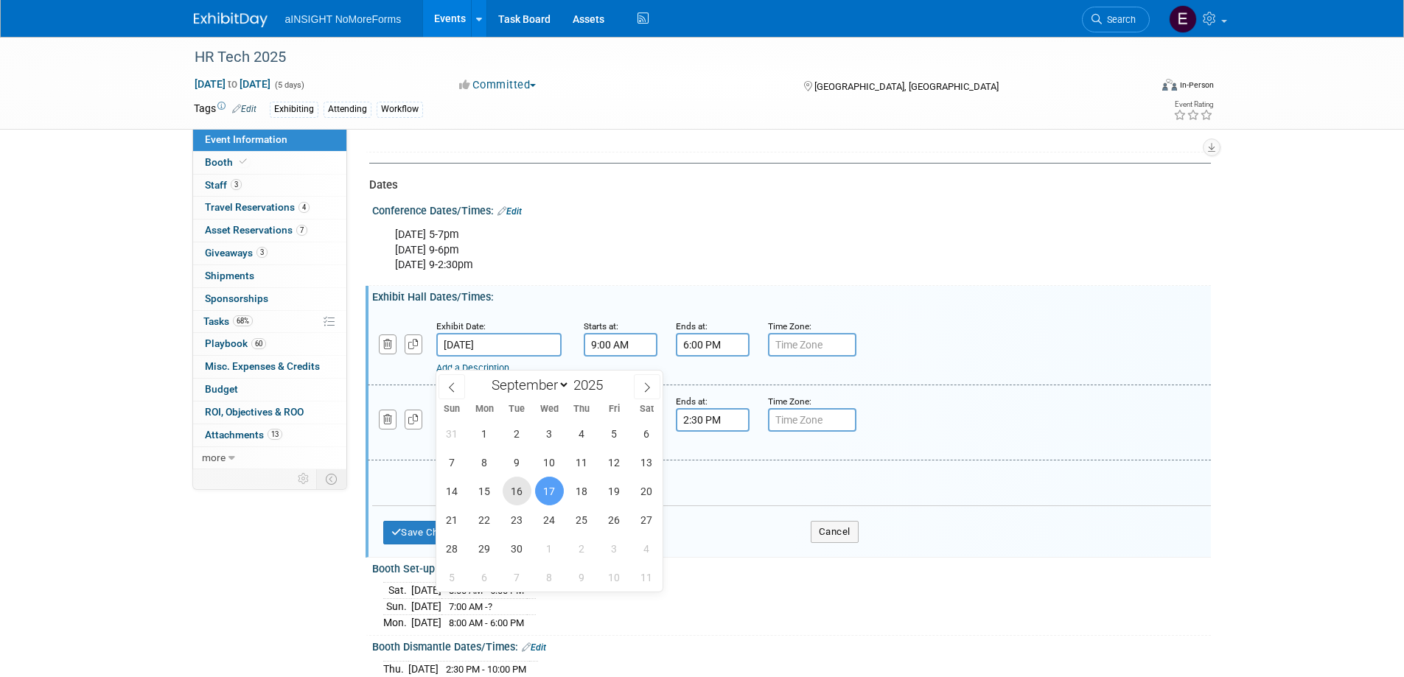
click at [513, 495] on span "16" at bounding box center [517, 491] width 29 height 29
type input "Sep 16, 2025"
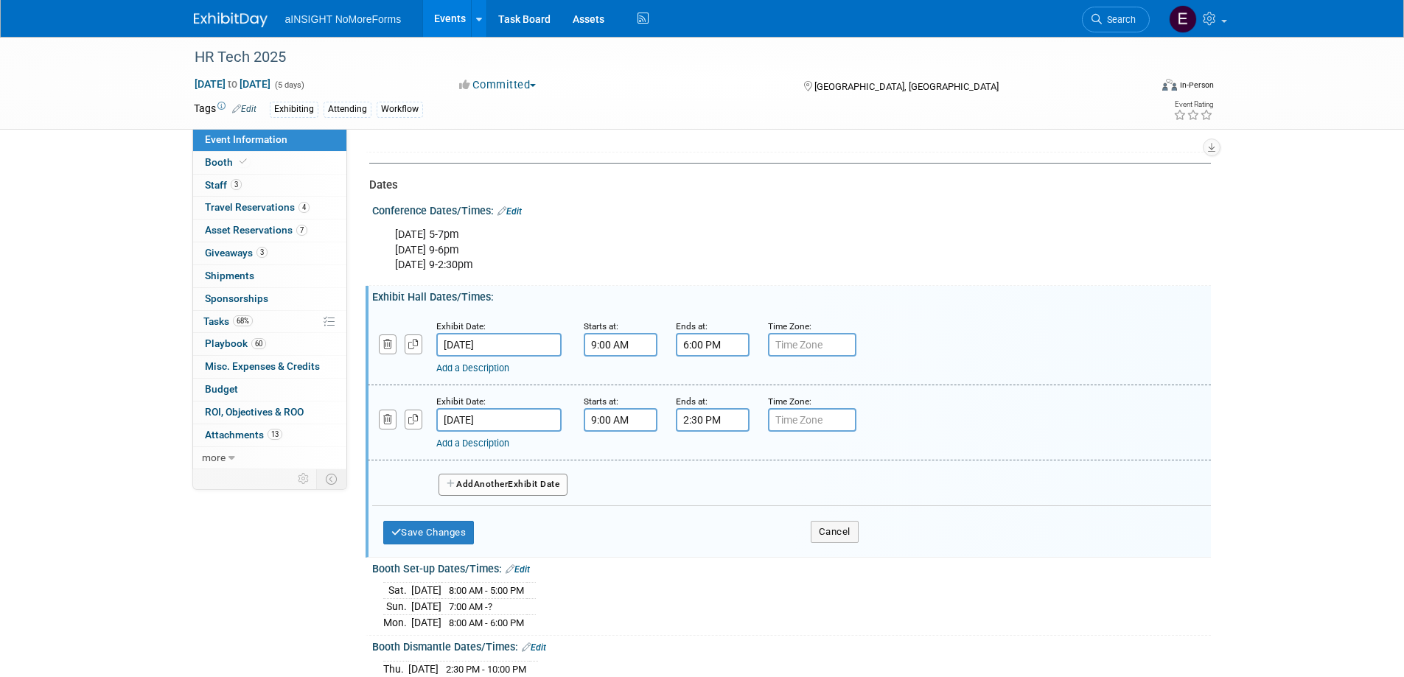
click at [831, 543] on button "Cancel" at bounding box center [835, 532] width 48 height 22
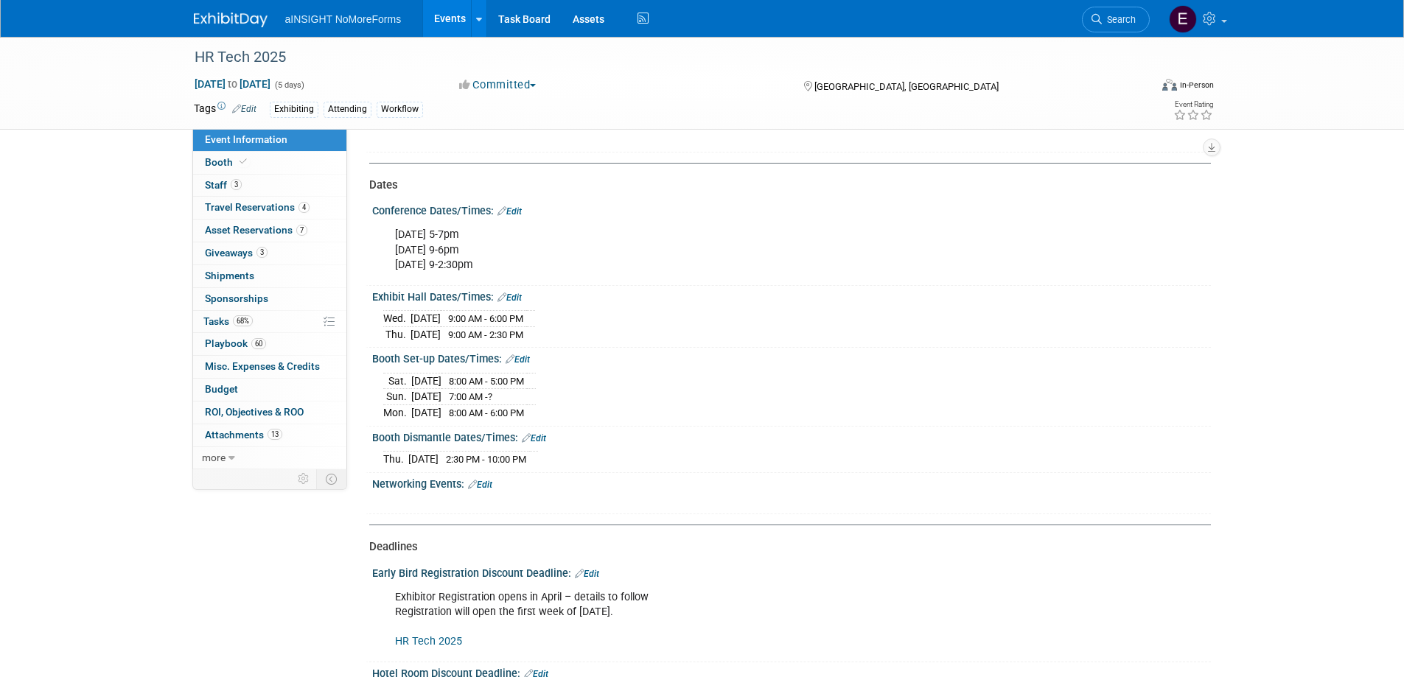
click at [511, 303] on link "Edit" at bounding box center [509, 298] width 24 height 10
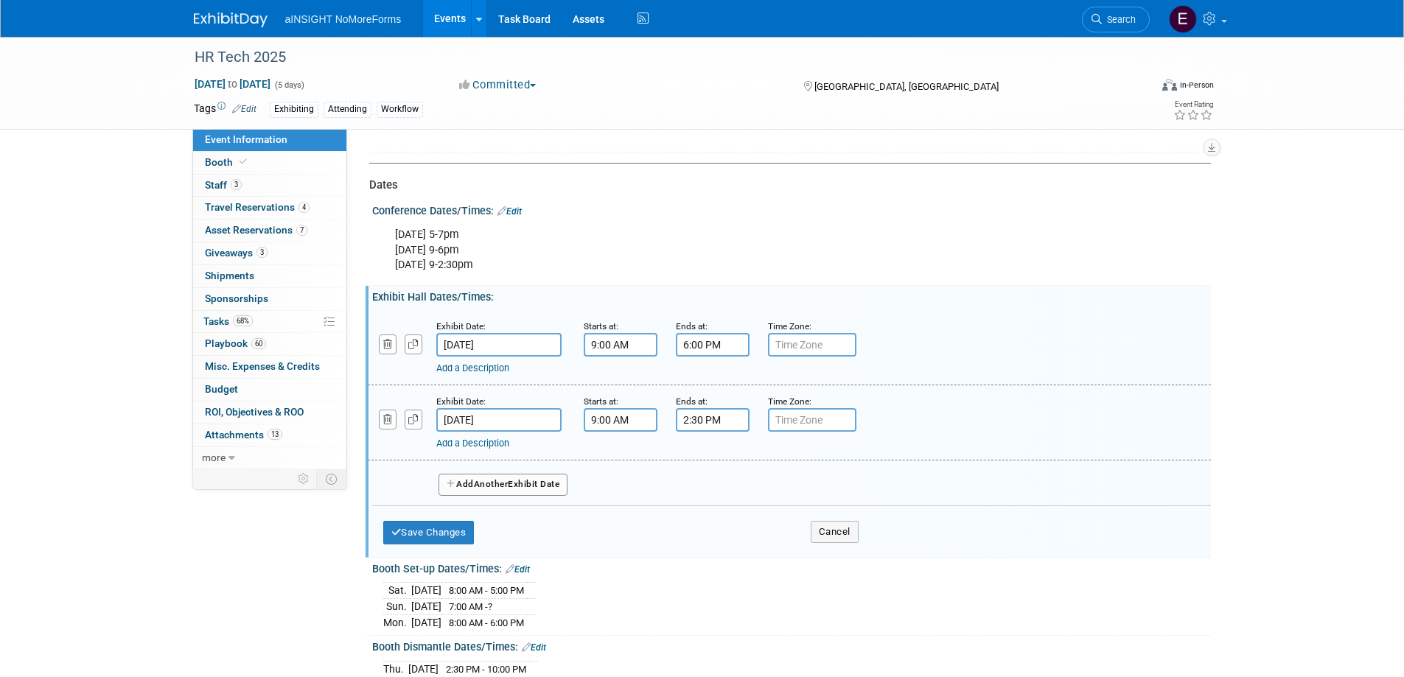
click at [516, 496] on button "Add Another Exhibit Date" at bounding box center [503, 485] width 130 height 22
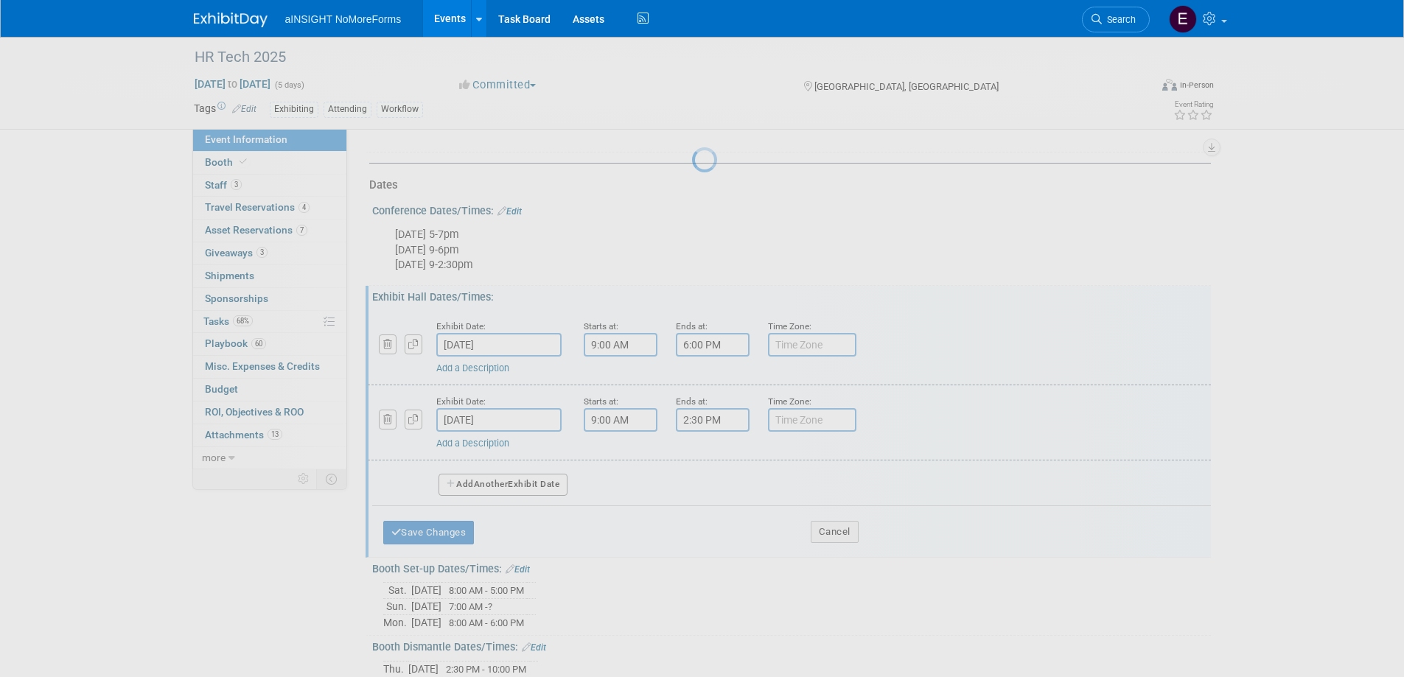
select select "8"
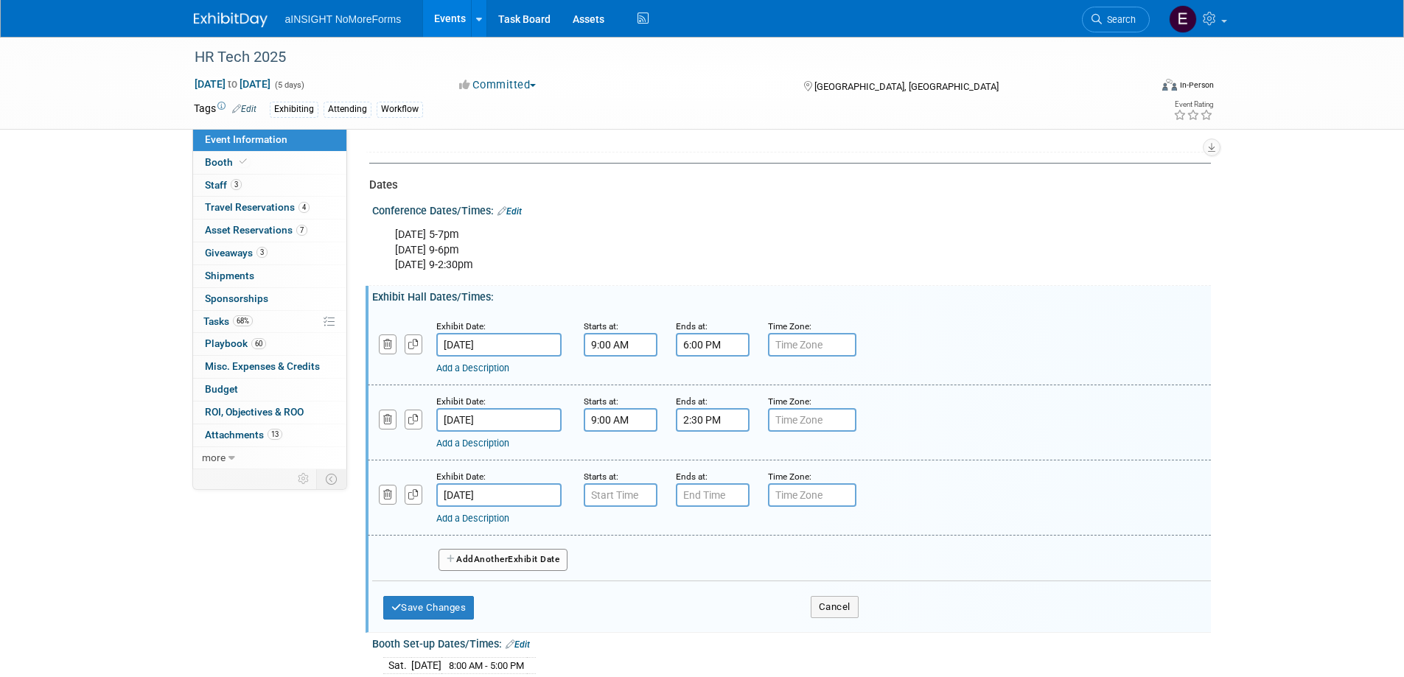
click at [497, 504] on input "Sep 19, 2025" at bounding box center [498, 495] width 125 height 24
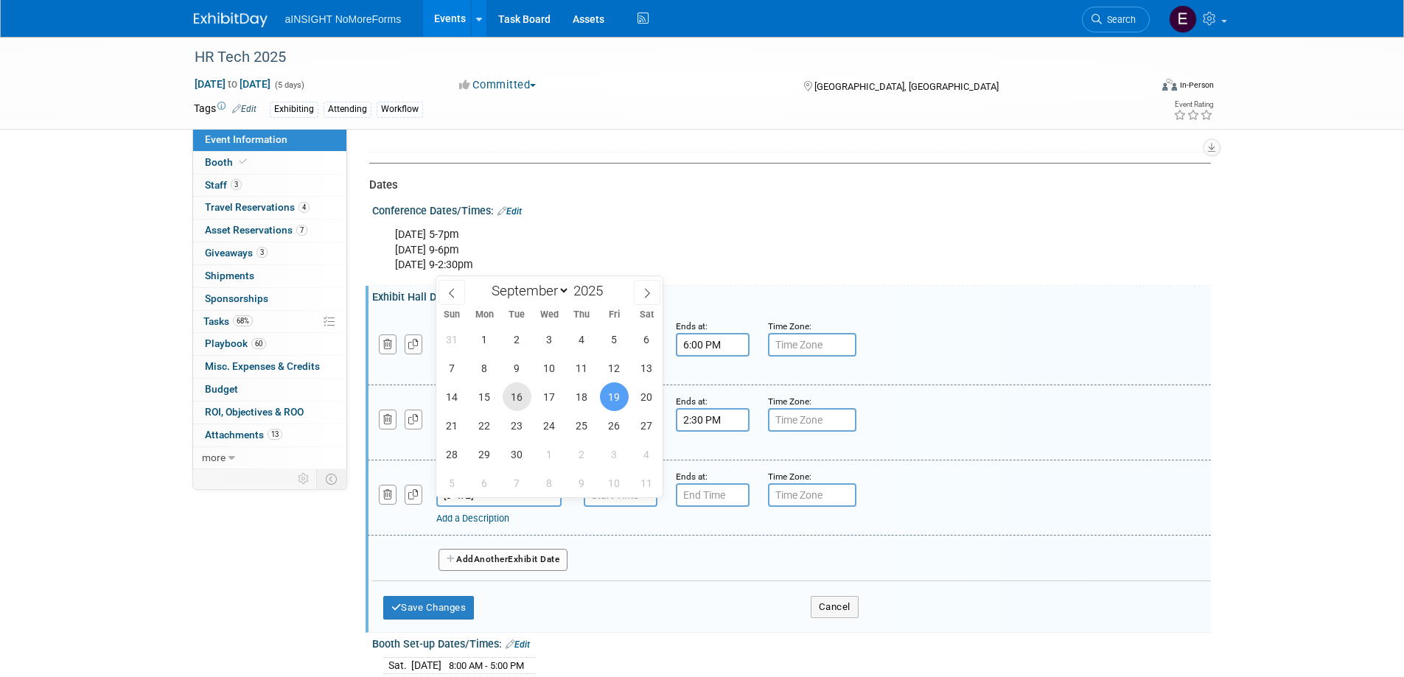
click at [515, 397] on span "16" at bounding box center [517, 396] width 29 height 29
type input "Sep 16, 2025"
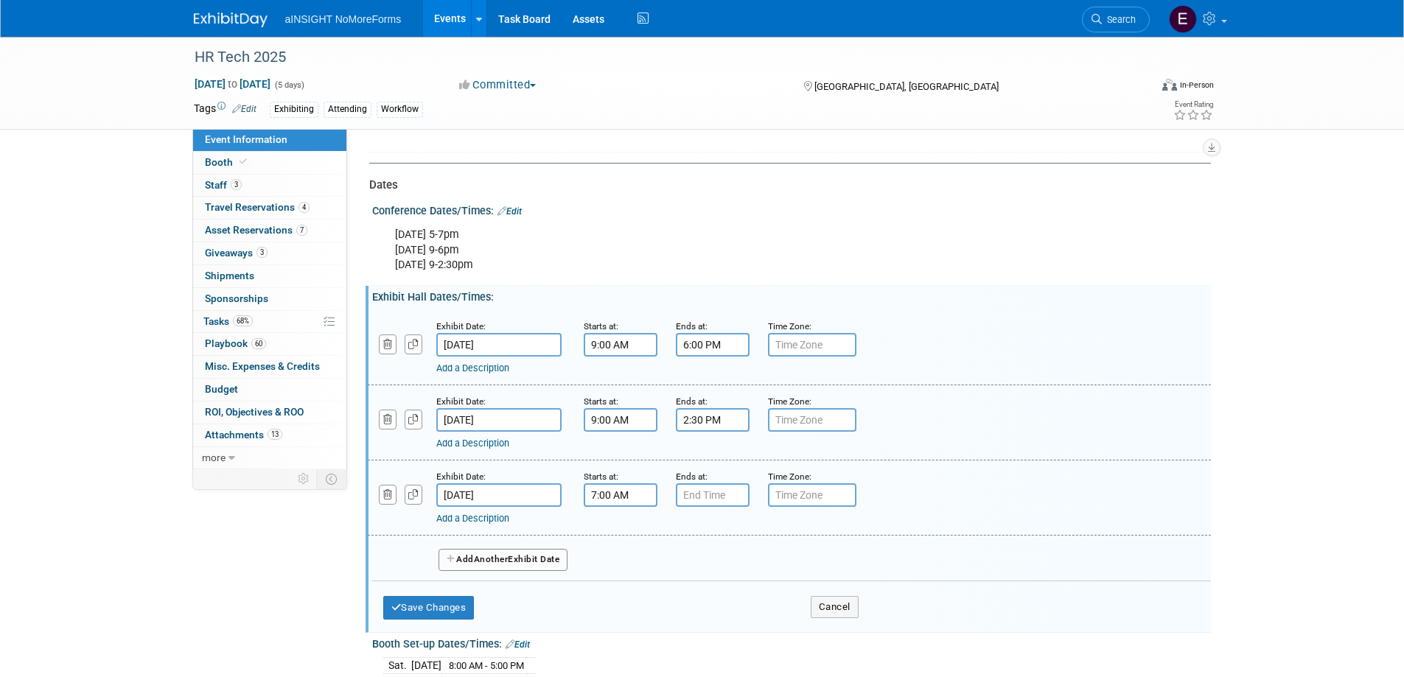
click at [625, 507] on input "7:00 AM" at bounding box center [621, 495] width 74 height 24
click at [619, 545] on span at bounding box center [618, 532] width 26 height 26
click at [617, 605] on span at bounding box center [618, 596] width 26 height 26
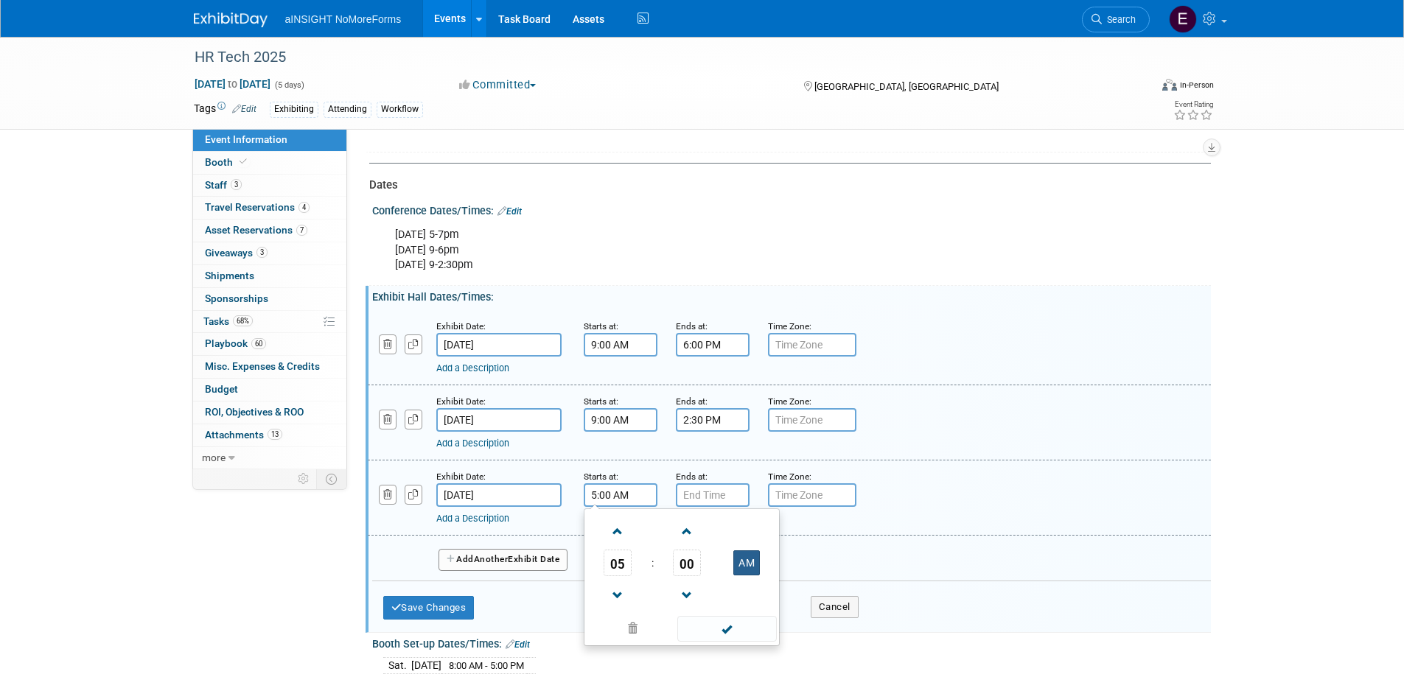
click at [761, 575] on td "AM" at bounding box center [747, 563] width 58 height 27
click at [752, 576] on button "AM" at bounding box center [746, 563] width 27 height 25
type input "5:00 PM"
type input "7:00 PM"
click at [707, 506] on input "7:00 PM" at bounding box center [713, 495] width 74 height 24
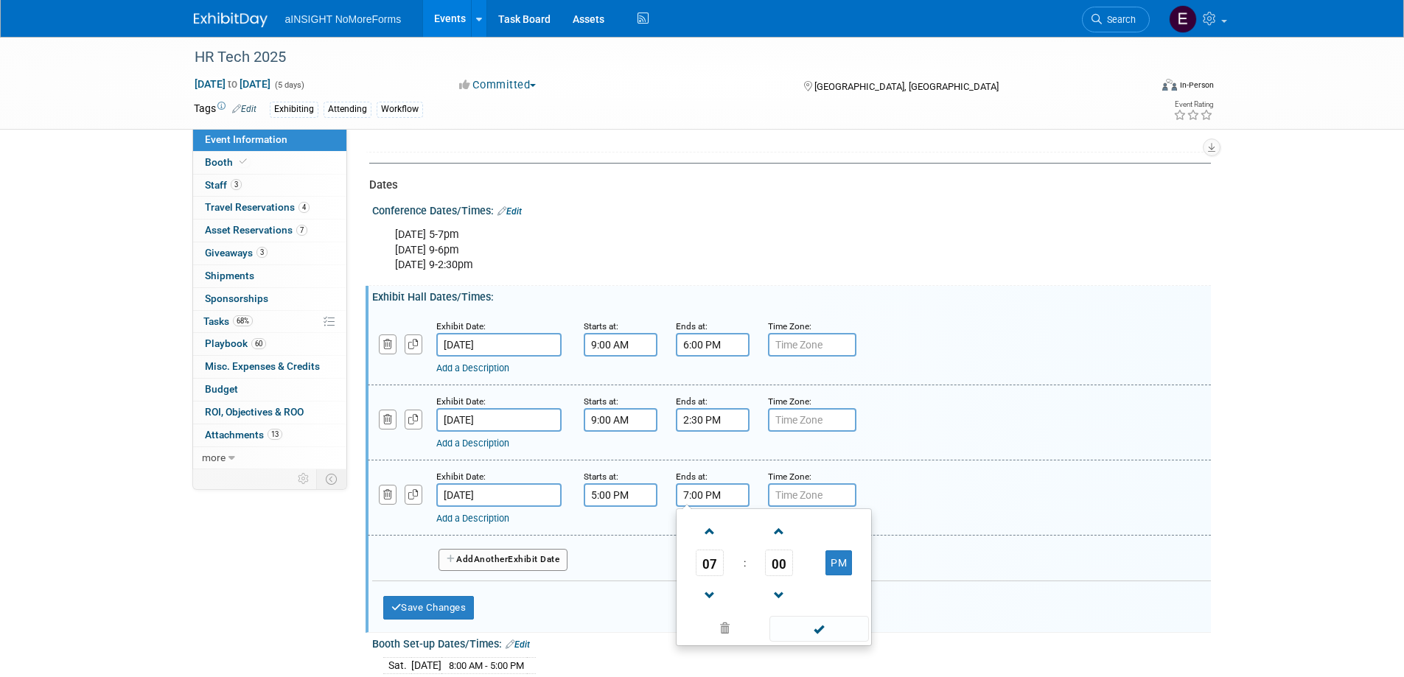
click at [615, 608] on div "Save Changes Cancel" at bounding box center [620, 604] width 475 height 46
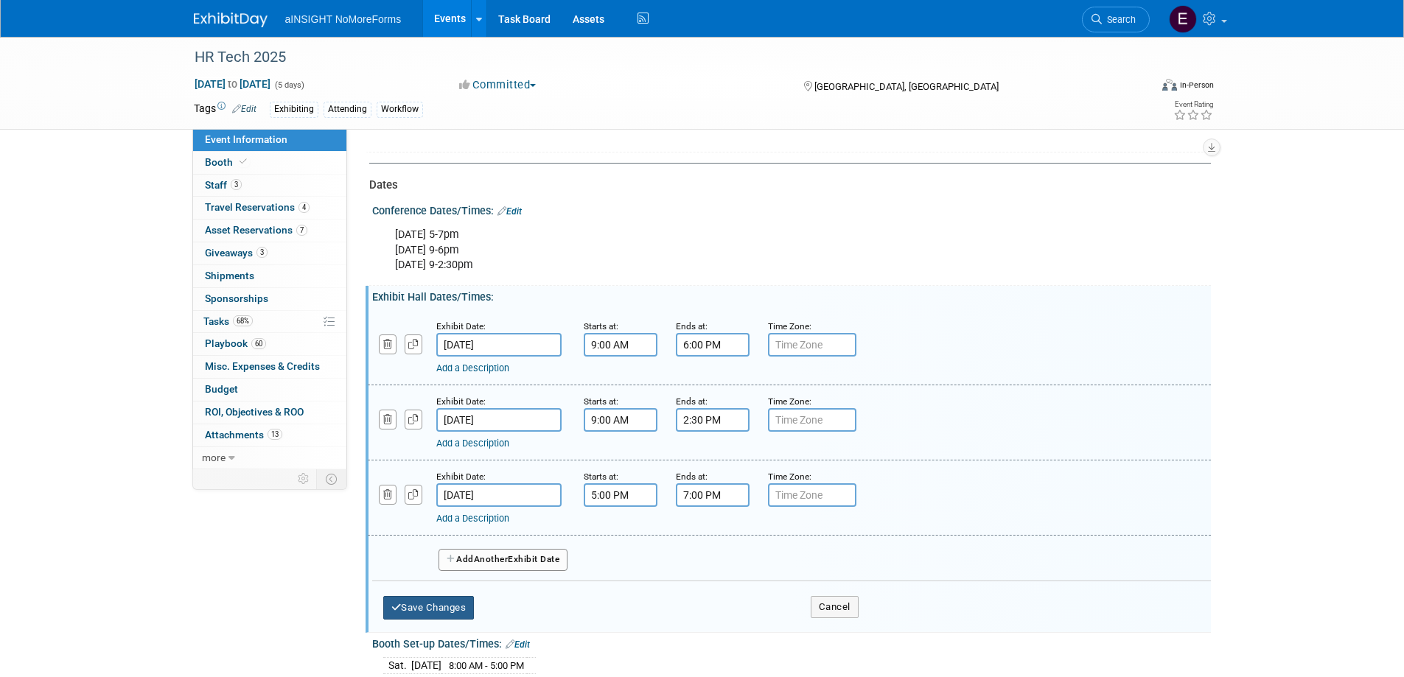
click at [450, 615] on button "Save Changes" at bounding box center [428, 608] width 91 height 24
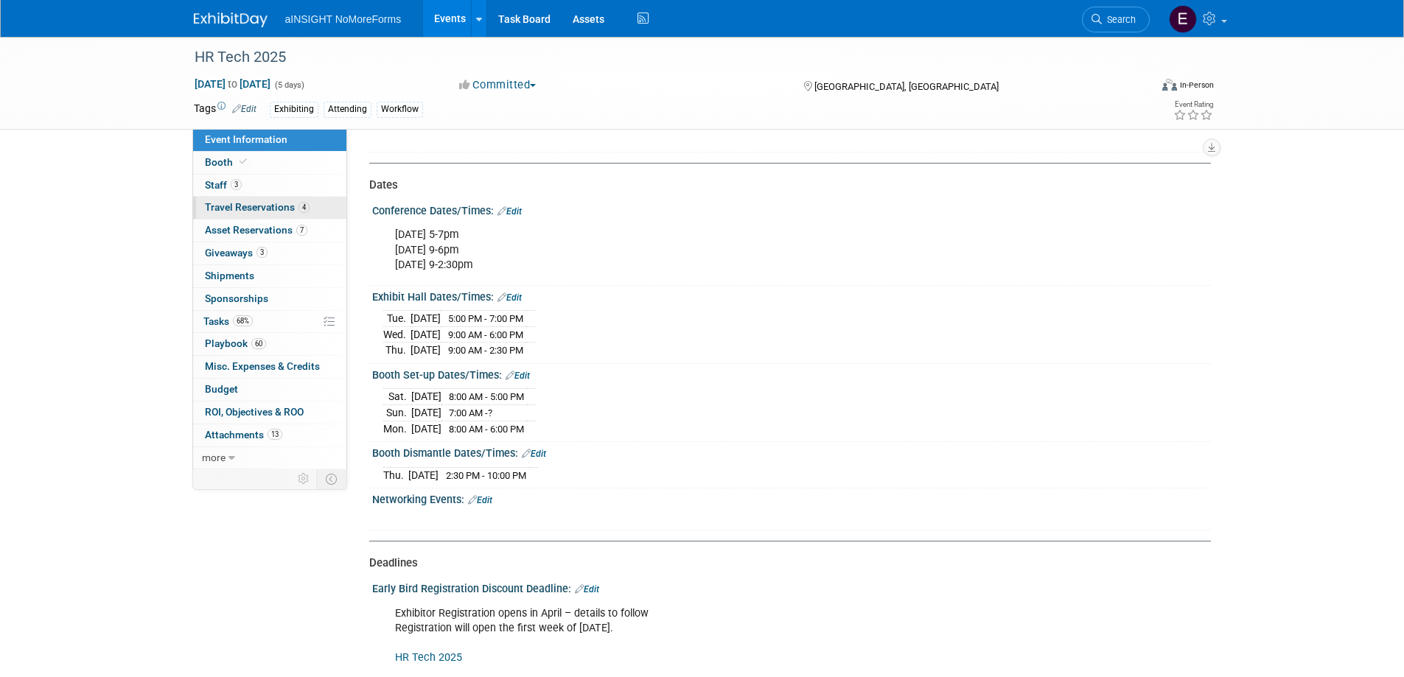
click at [230, 201] on span "Travel Reservations 4" at bounding box center [257, 207] width 105 height 12
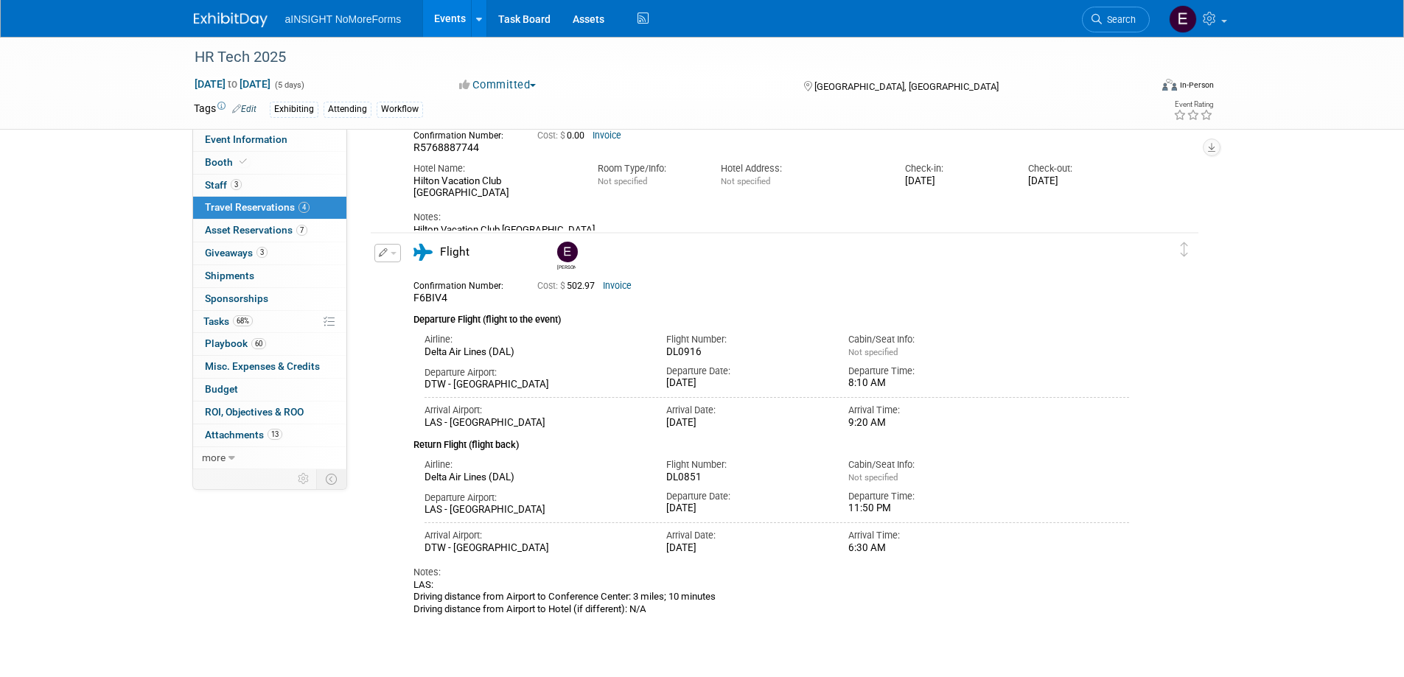
scroll to position [688, 0]
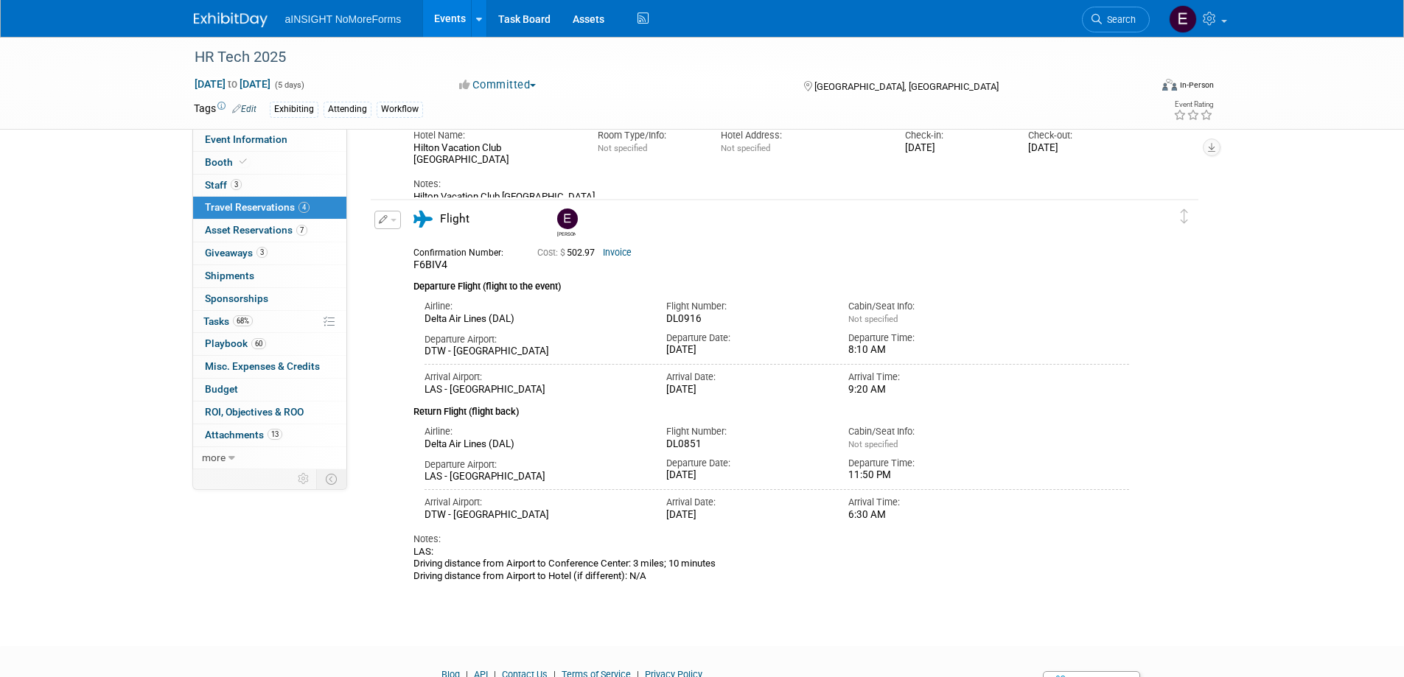
click at [444, 13] on link "Events" at bounding box center [450, 18] width 54 height 37
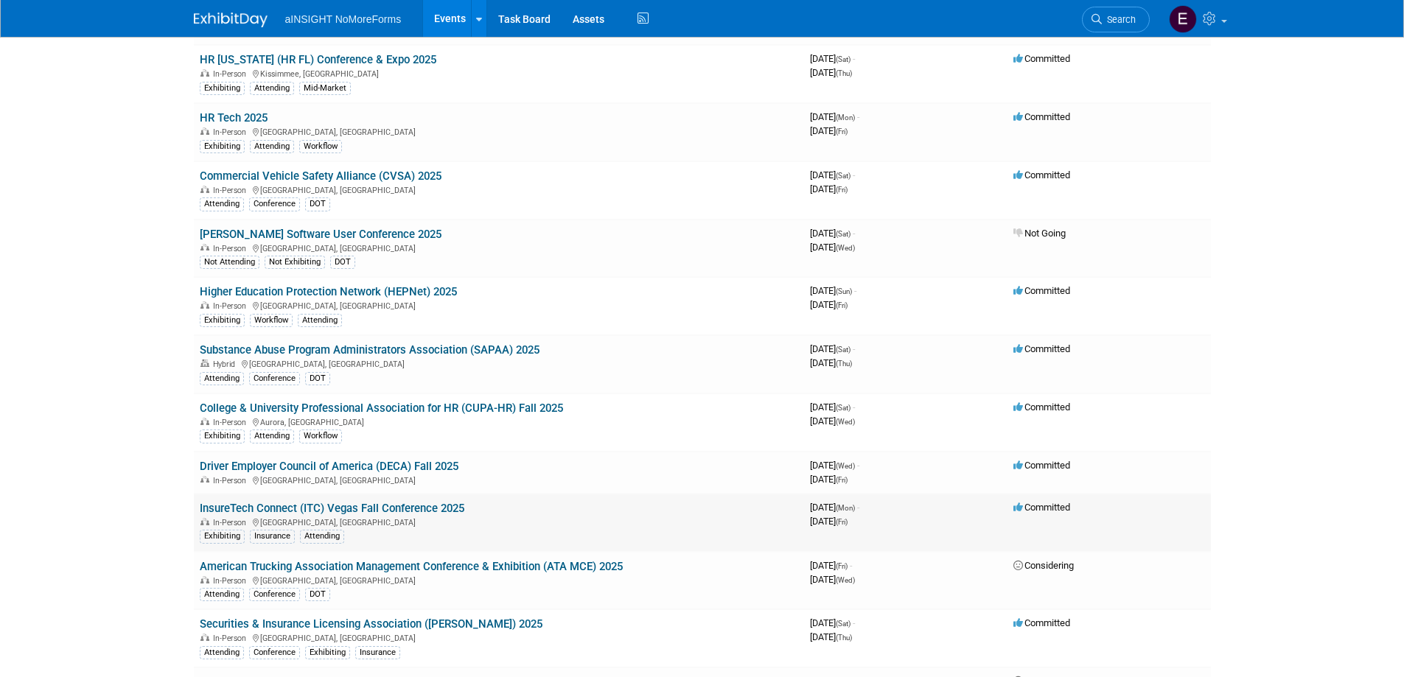
scroll to position [368, 0]
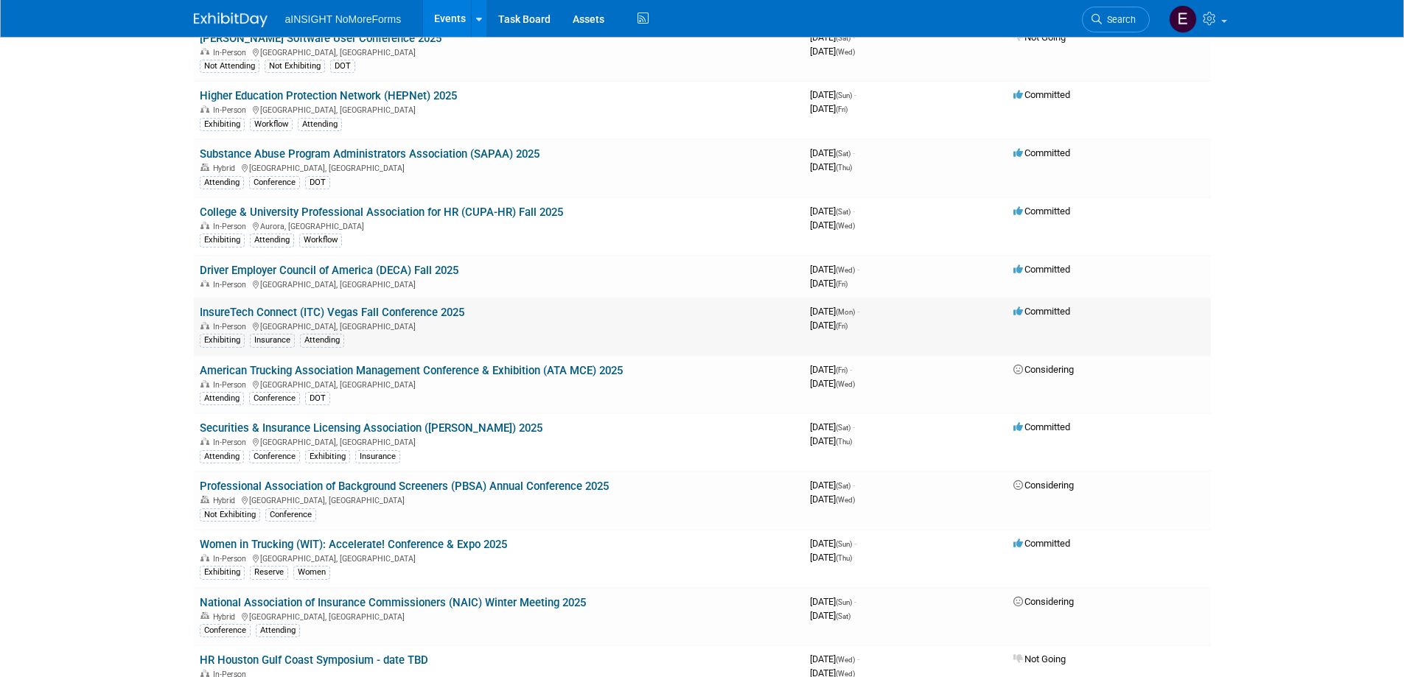
click at [277, 315] on link "InsureTech Connect (ITC) Vegas Fall Conference 2025" at bounding box center [332, 312] width 265 height 13
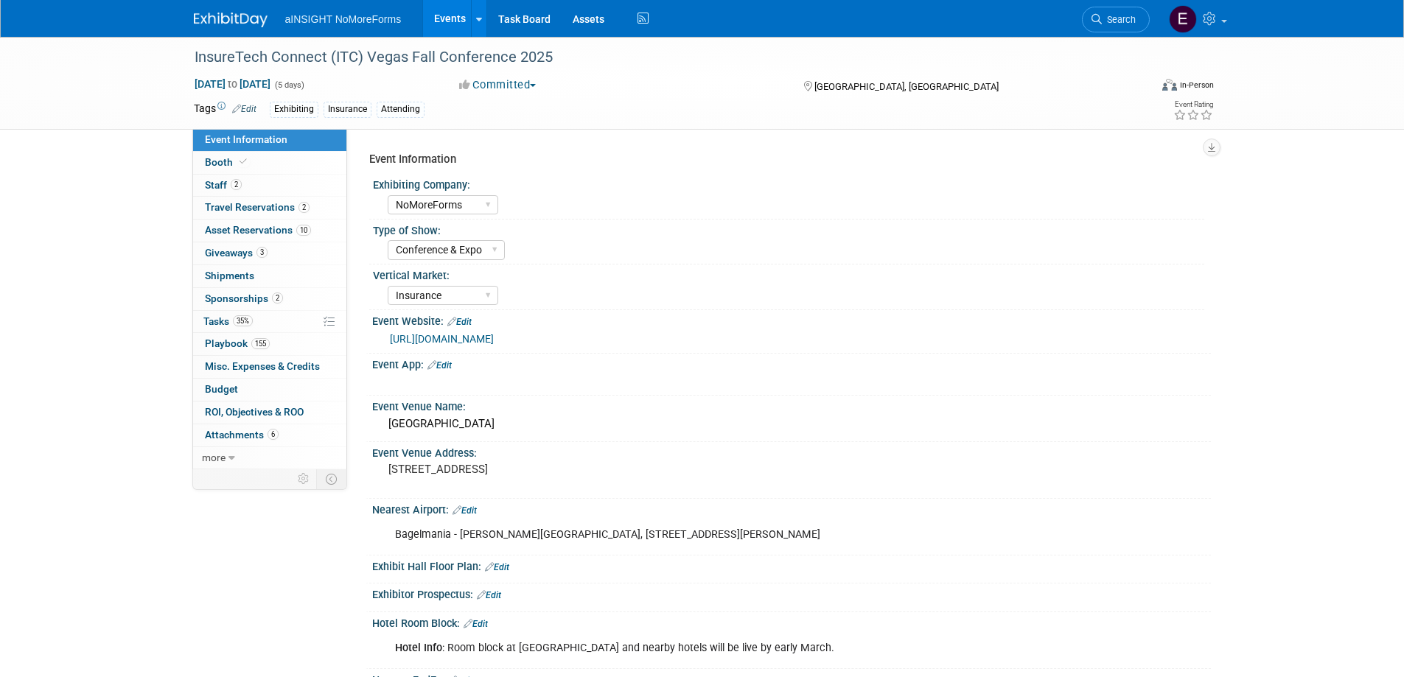
select select "NoMoreForms"
select select "Conference & Expo"
select select "Insurance"
select select "Full Access"
click at [229, 214] on link "2 Travel Reservations 2" at bounding box center [269, 208] width 153 height 22
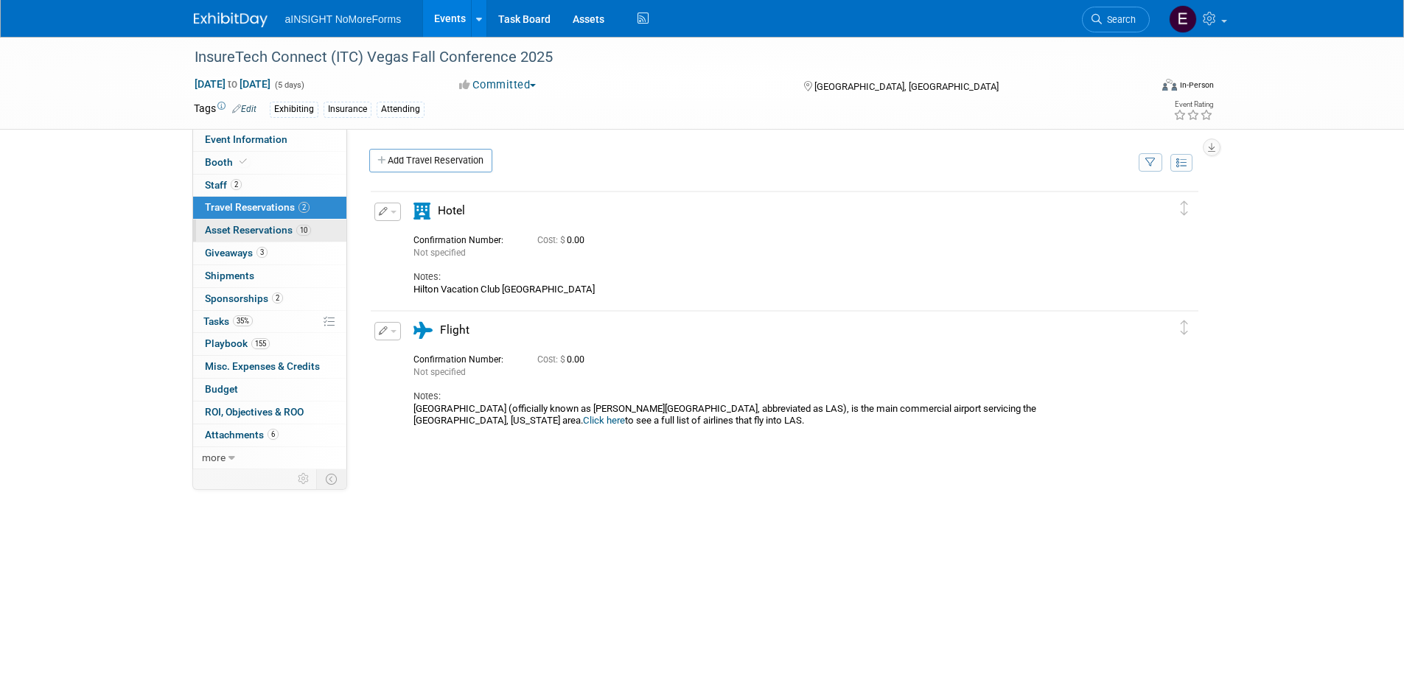
click at [284, 231] on span "Asset Reservations 10" at bounding box center [258, 230] width 106 height 12
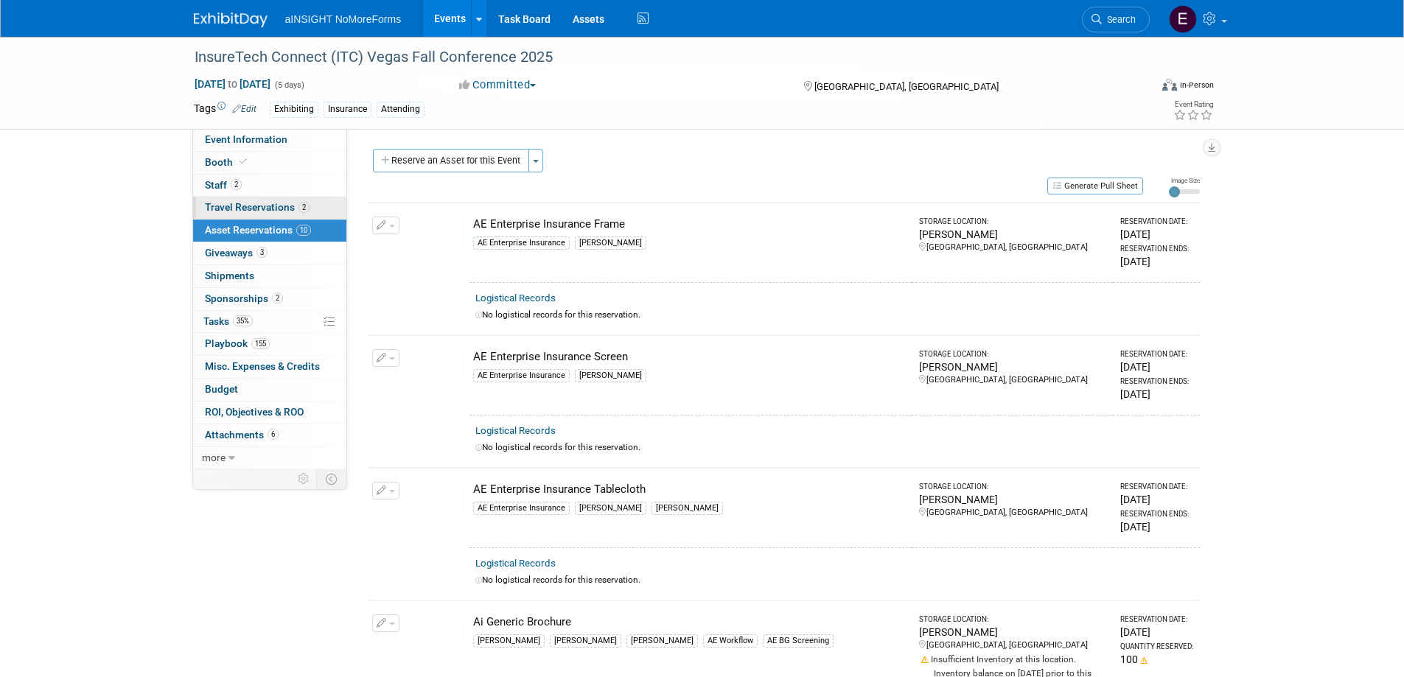
click at [286, 207] on span "Travel Reservations 2" at bounding box center [257, 207] width 105 height 12
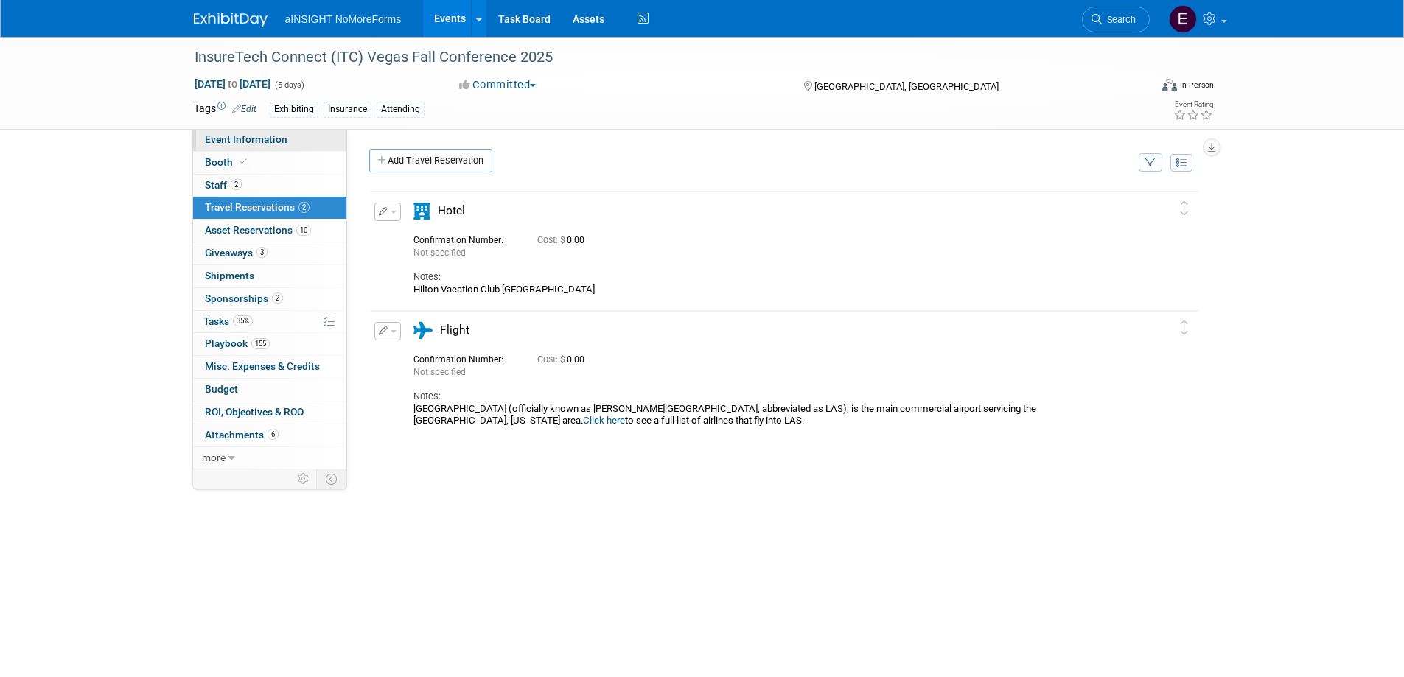
click at [231, 141] on span "Event Information" at bounding box center [246, 139] width 83 height 12
select select "NoMoreForms"
select select "Conference & Expo"
select select "Insurance"
select select "Full Access"
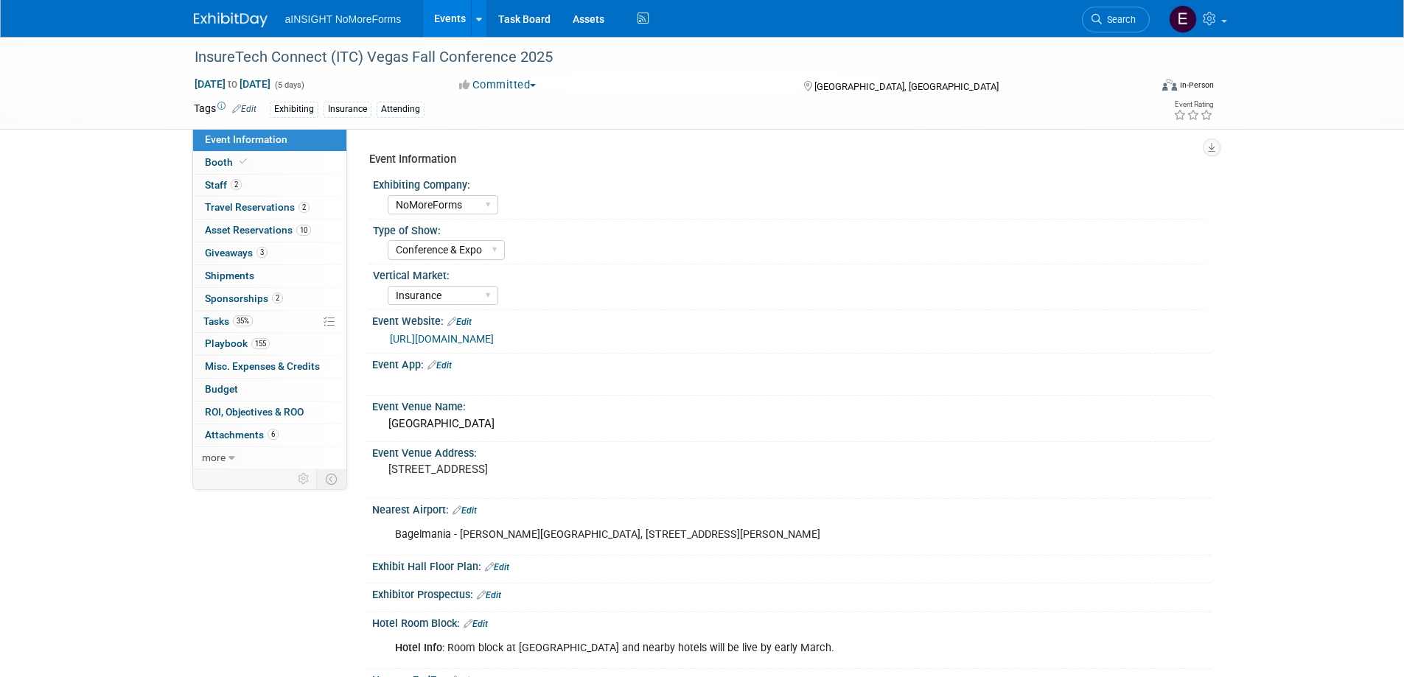
click at [489, 338] on link "[URL][DOMAIN_NAME]" at bounding box center [442, 339] width 104 height 12
click at [221, 187] on span "Staff 2" at bounding box center [223, 185] width 37 height 12
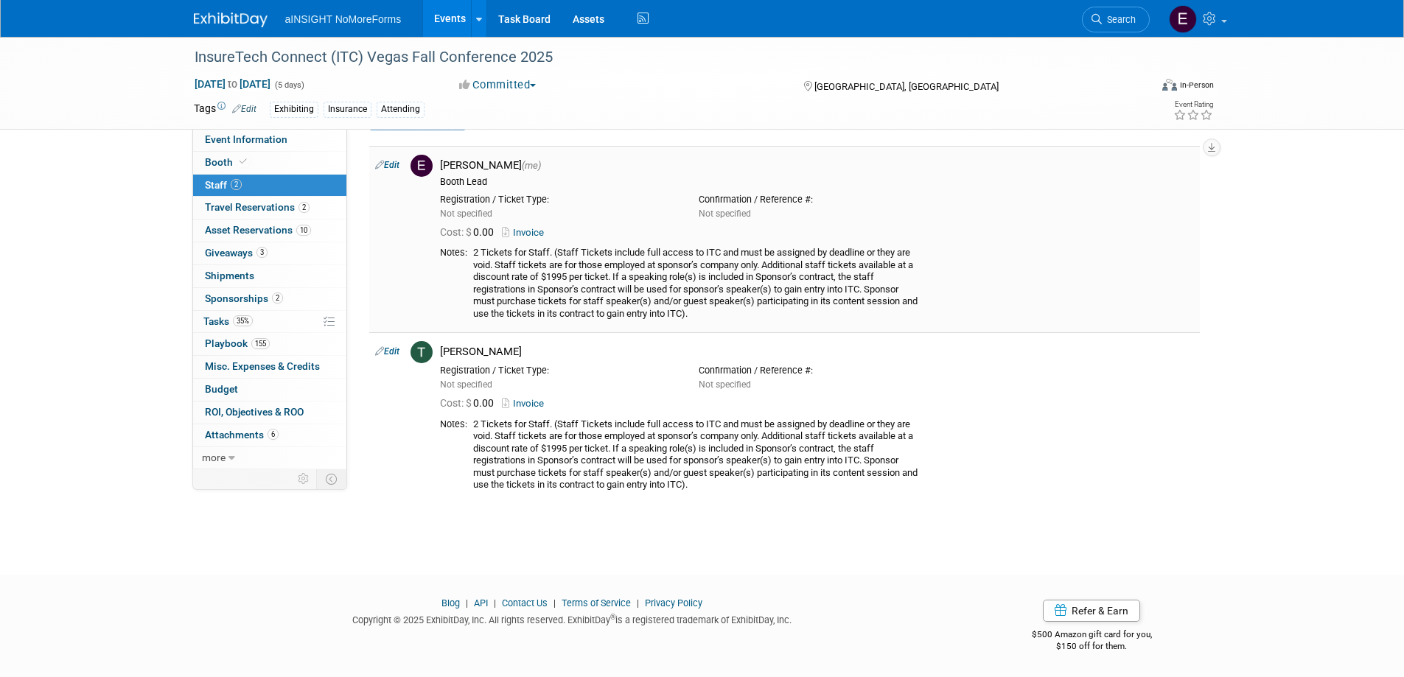
scroll to position [43, 0]
click at [231, 166] on span "Booth" at bounding box center [227, 162] width 45 height 12
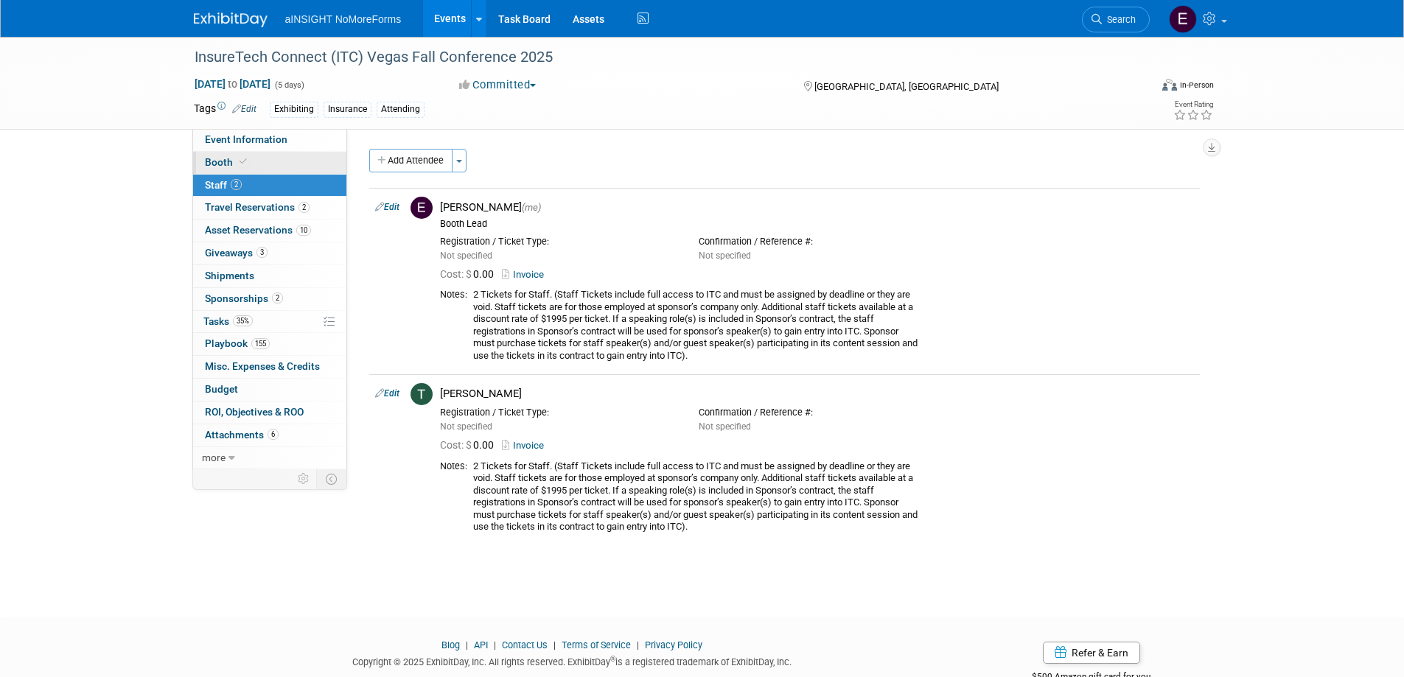
select select "NoMoreForms"
select select "AE Enterprise Insurance"
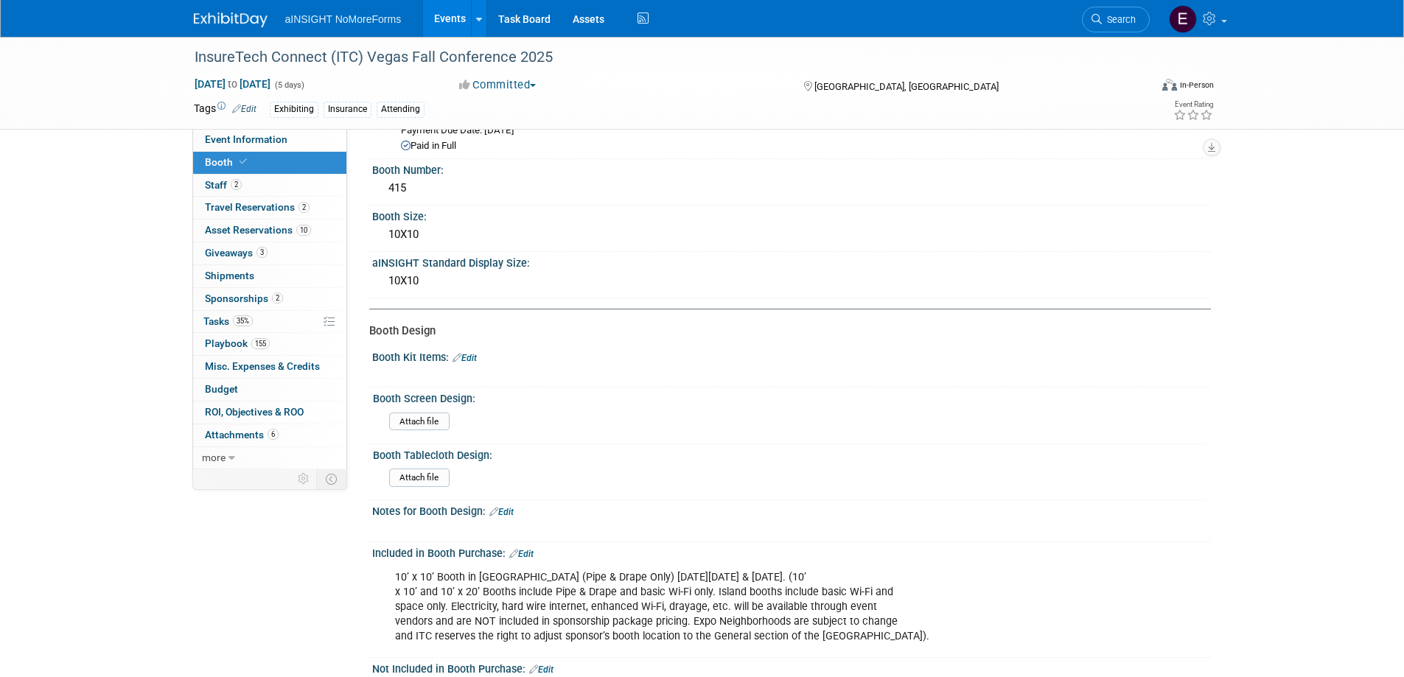
scroll to position [368, 0]
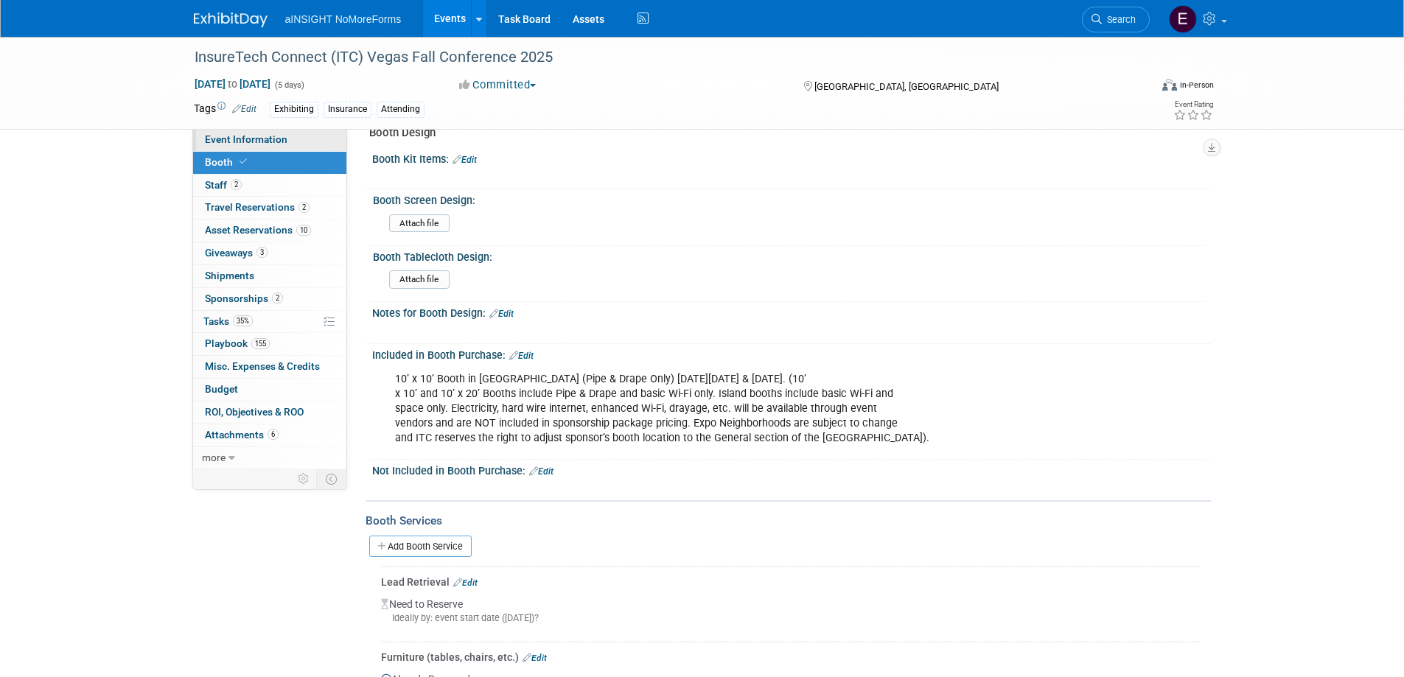
click at [231, 139] on span "Event Information" at bounding box center [246, 139] width 83 height 12
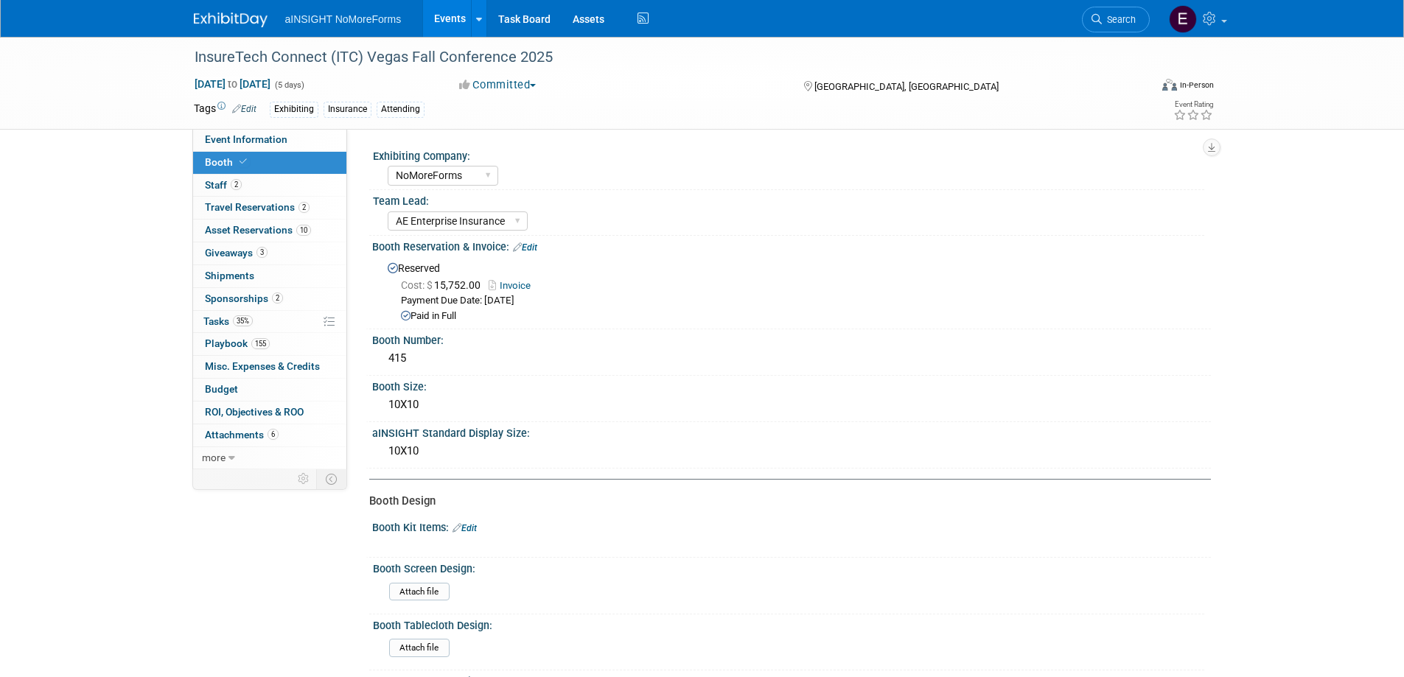
select select "NoMoreForms"
select select "Conference & Expo"
select select "Insurance"
select select "Full Access"
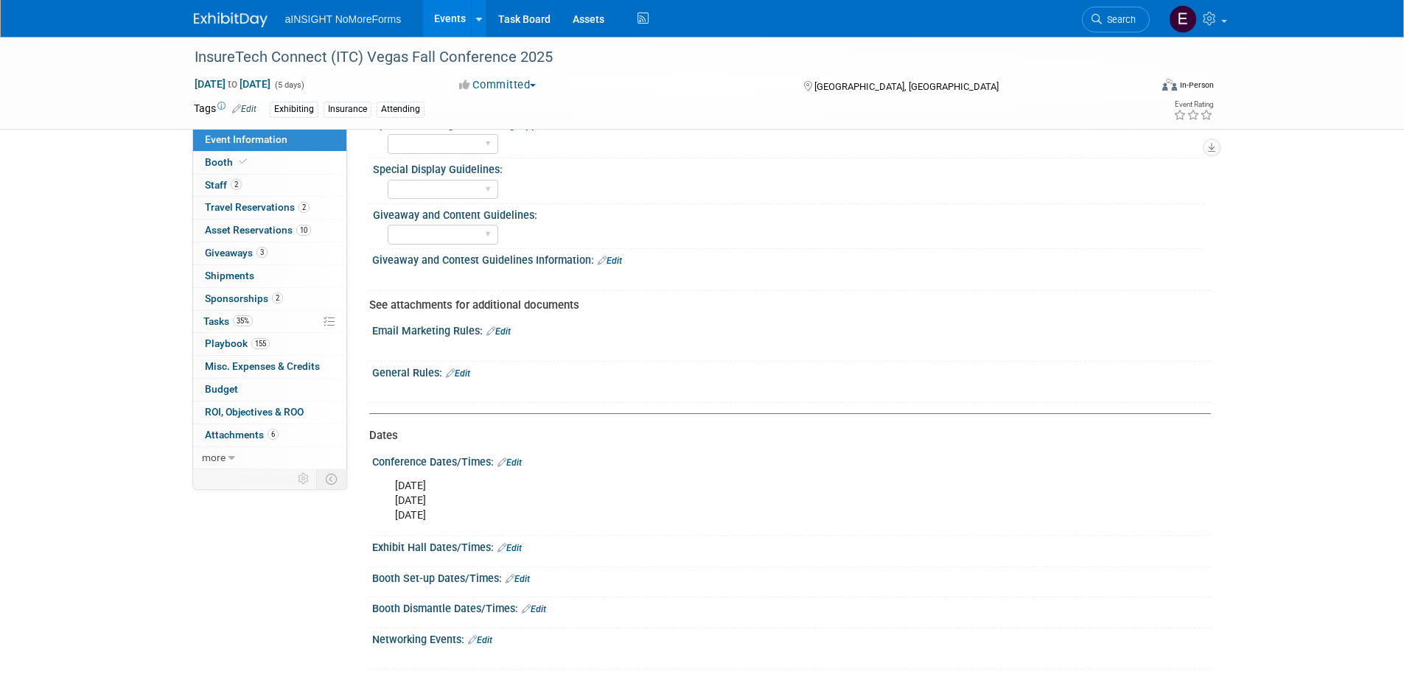
scroll to position [1105, 0]
